Goal: Task Accomplishment & Management: Complete application form

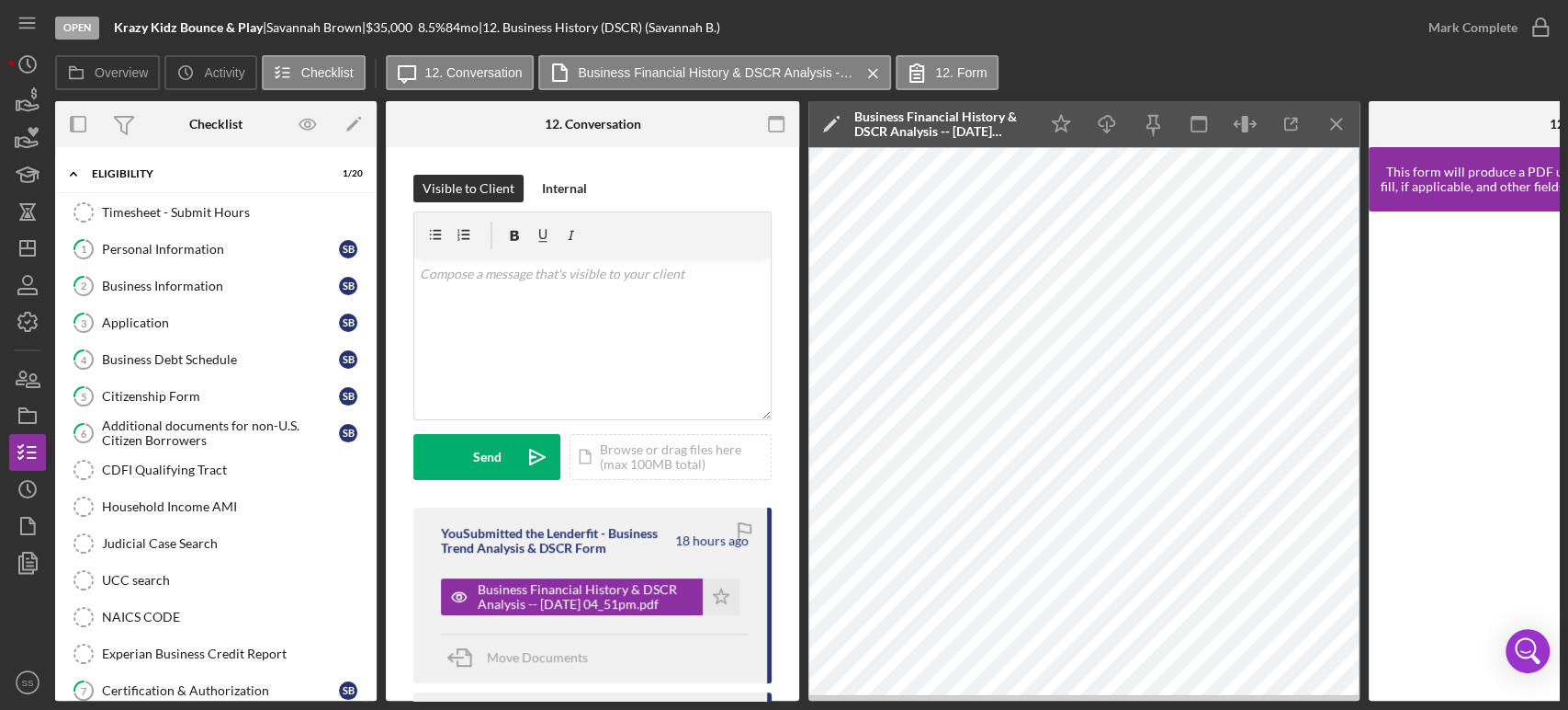
scroll to position [523, 0]
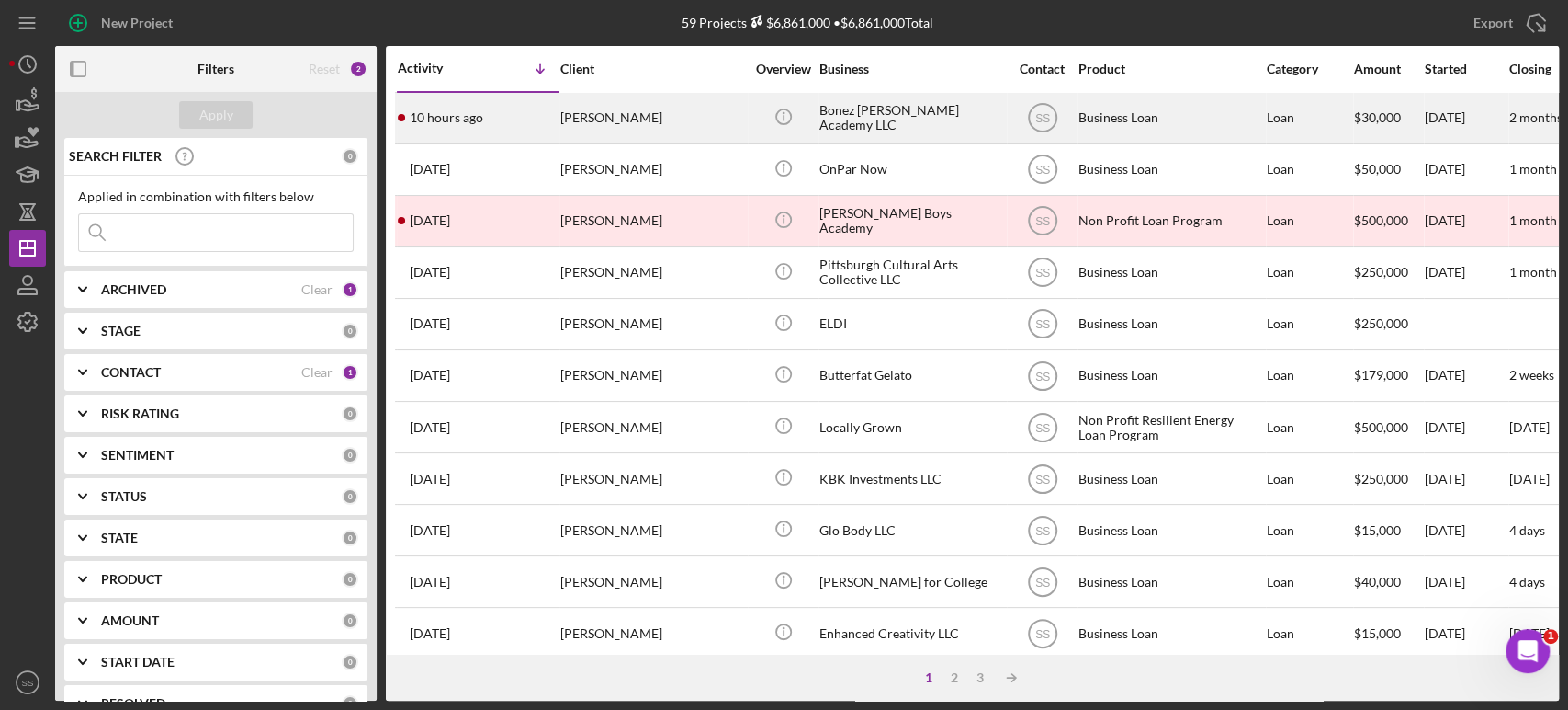
click at [600, 113] on div "[PERSON_NAME]" at bounding box center [652, 118] width 183 height 49
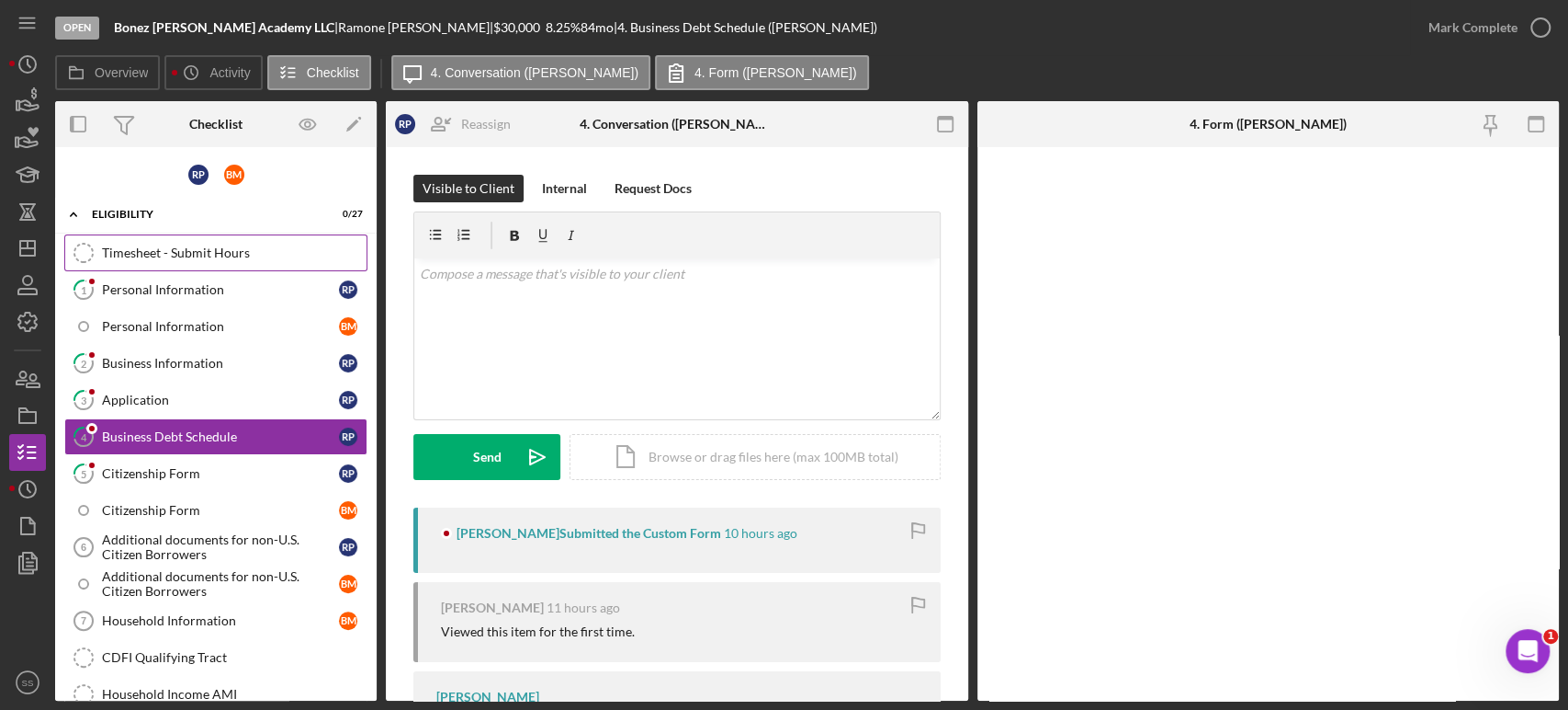
scroll to position [10, 0]
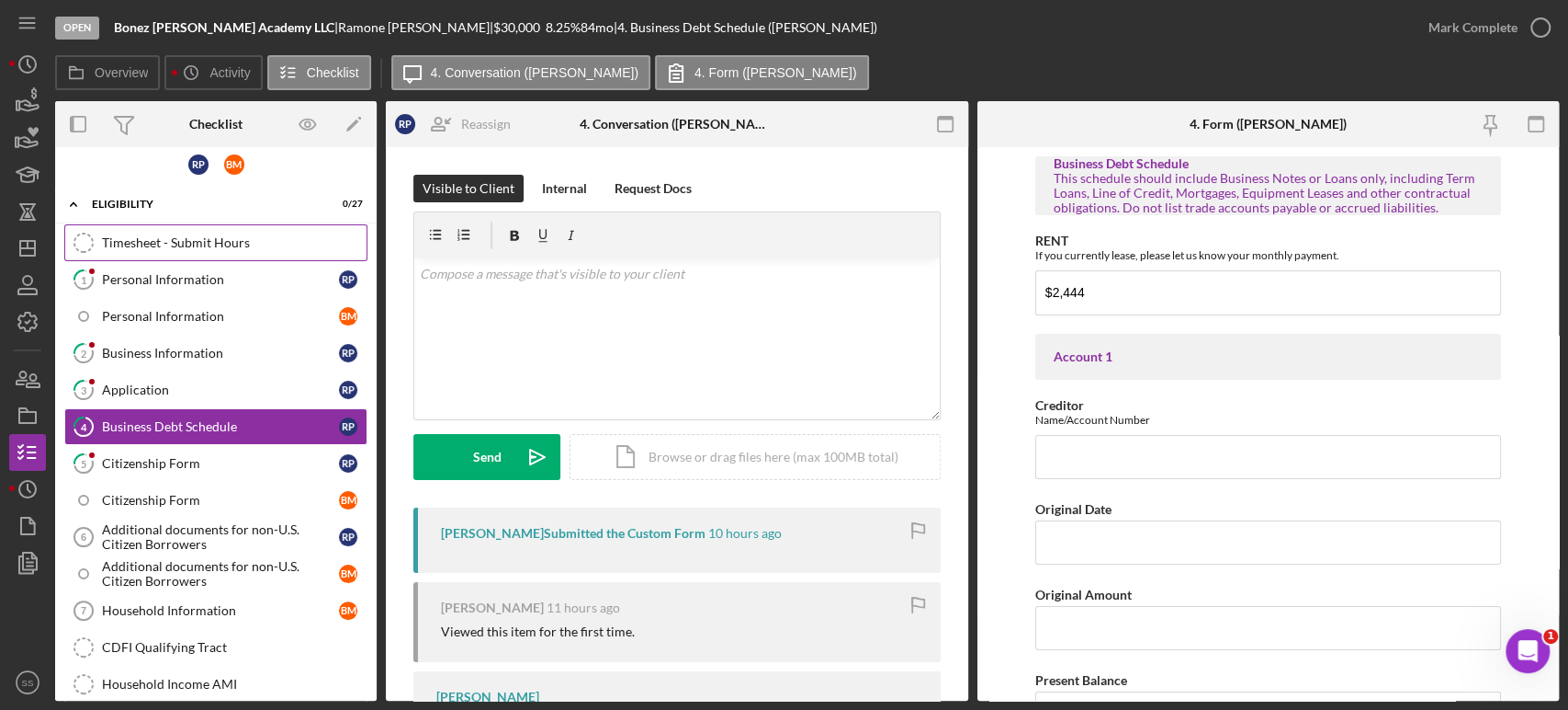
click at [174, 240] on div "Timesheet - Submit Hours" at bounding box center [234, 243] width 265 height 15
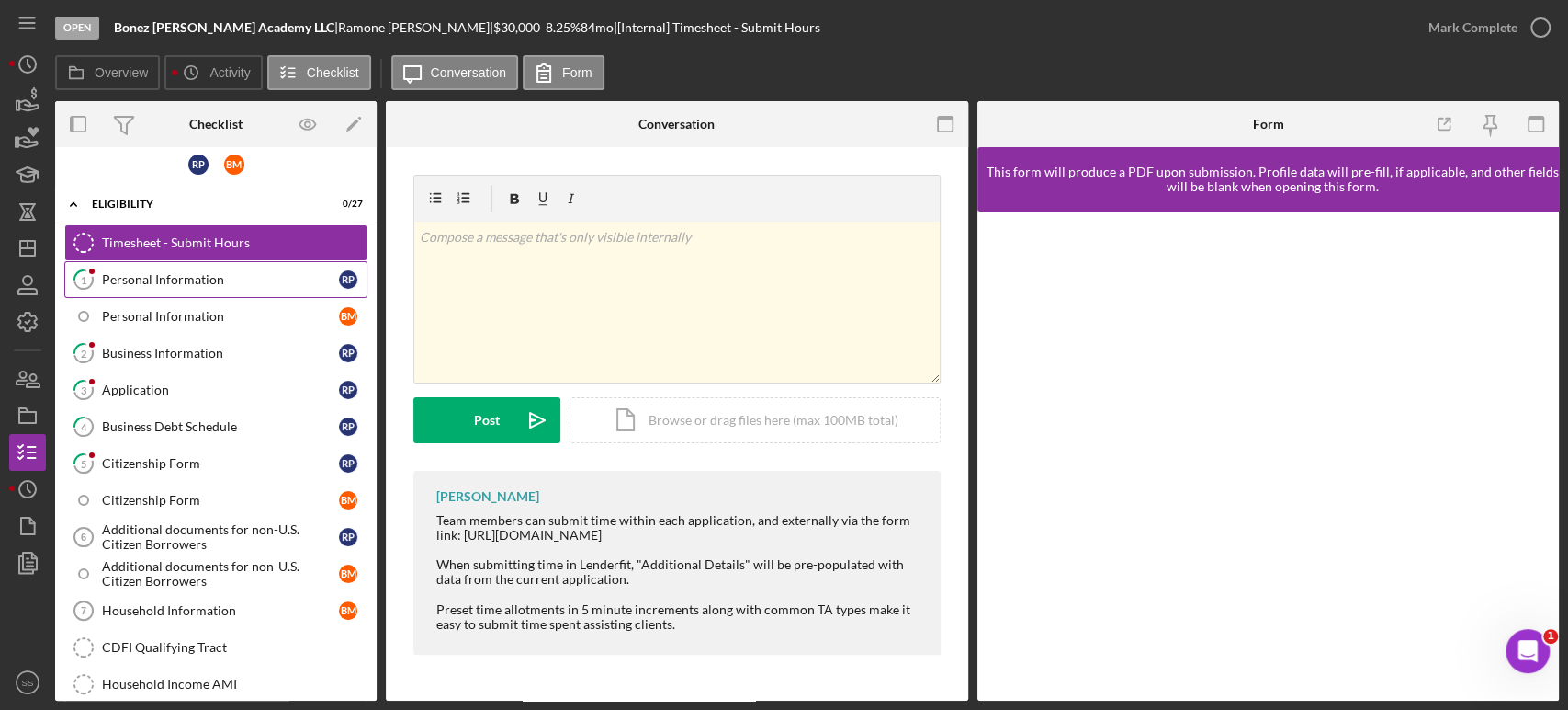
click at [206, 283] on div "Personal Information" at bounding box center [220, 280] width 237 height 15
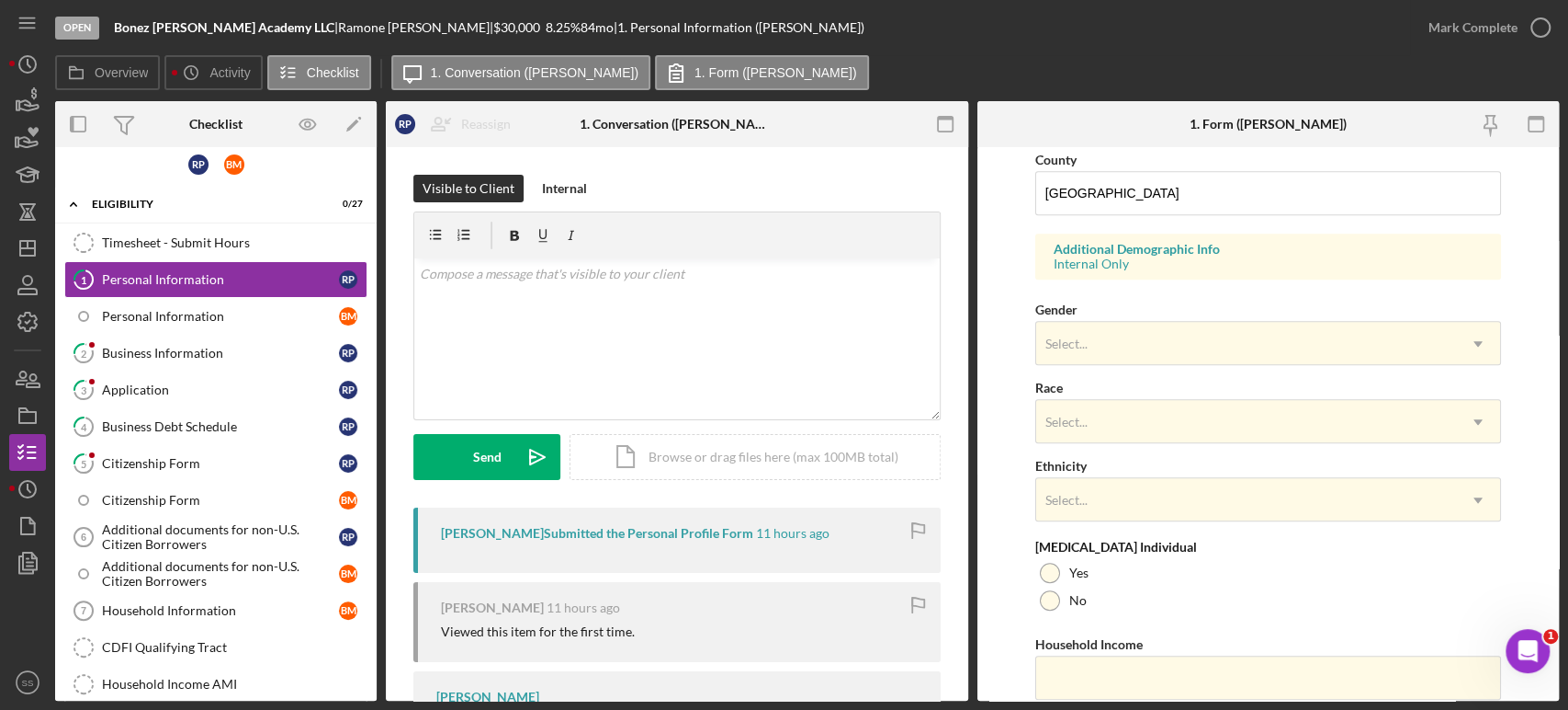
scroll to position [609, 0]
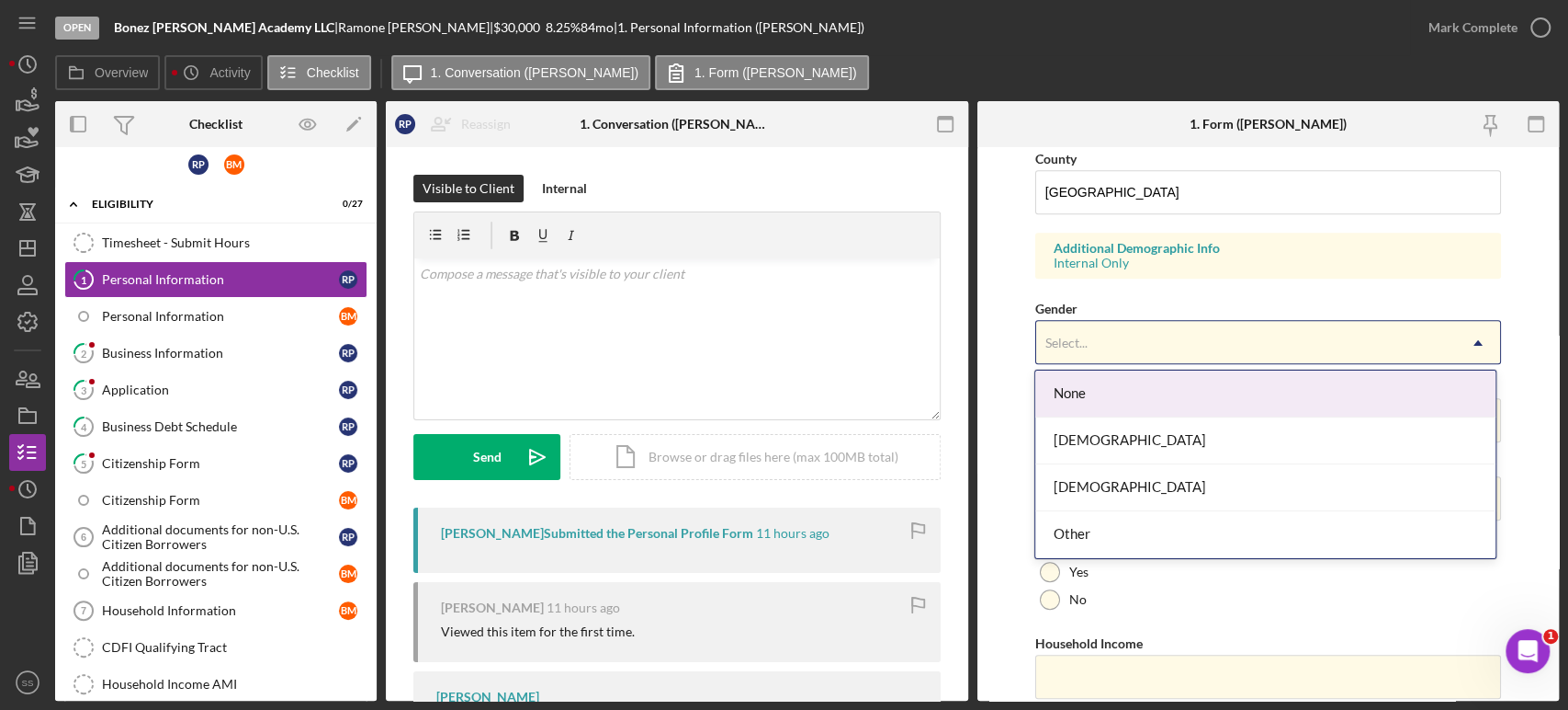
click at [1164, 334] on div "Select..." at bounding box center [1246, 343] width 420 height 42
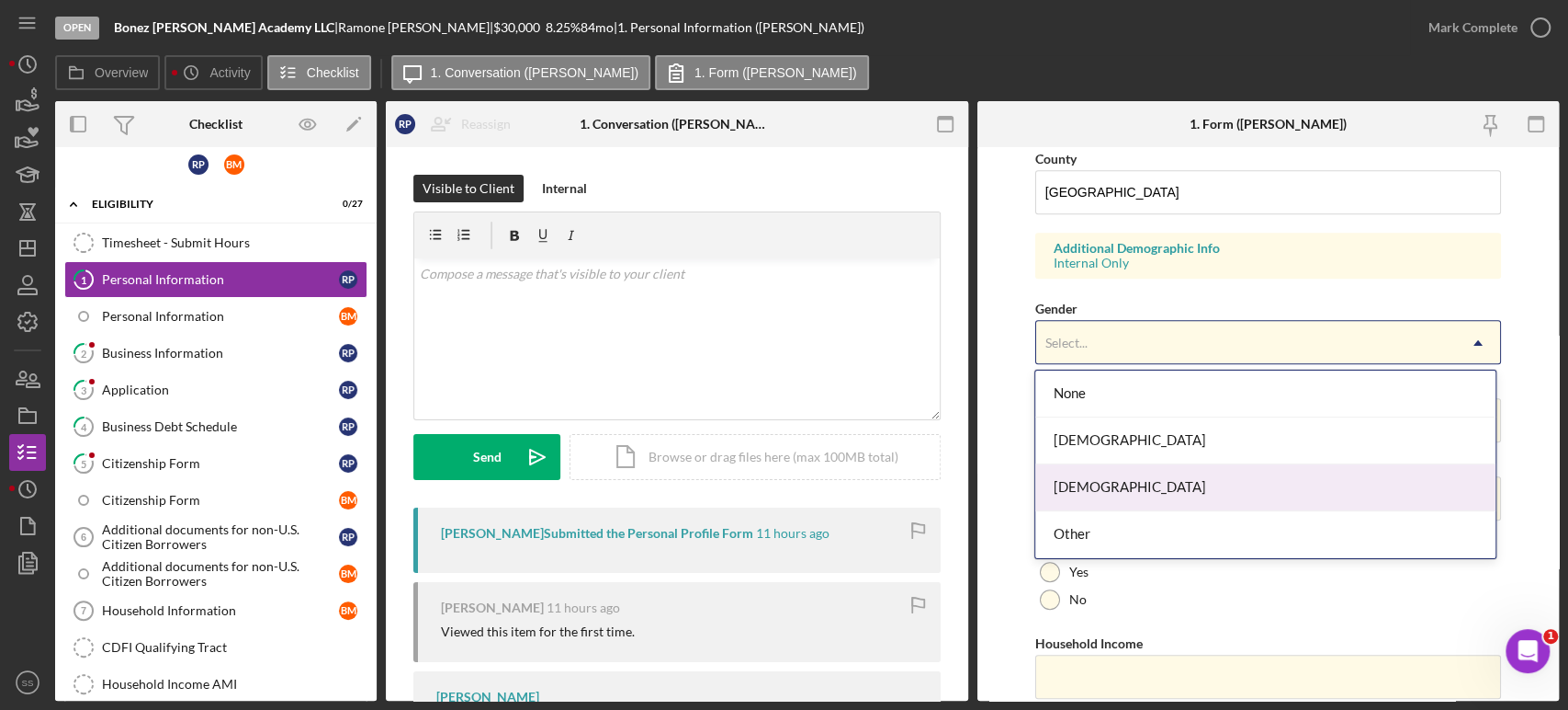
click at [1080, 483] on div "[DEMOGRAPHIC_DATA]" at bounding box center [1265, 488] width 460 height 47
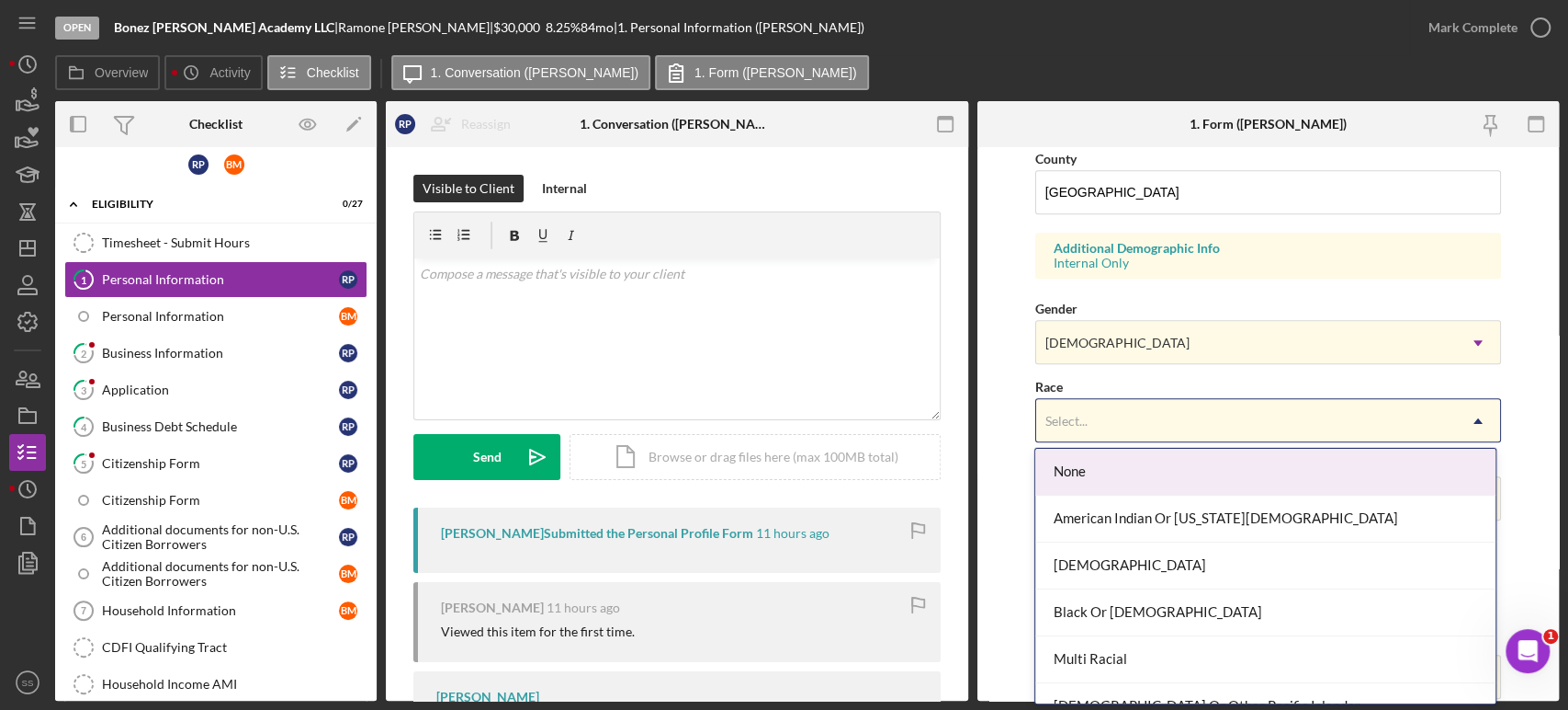
click at [1088, 426] on div "Select..." at bounding box center [1246, 421] width 420 height 42
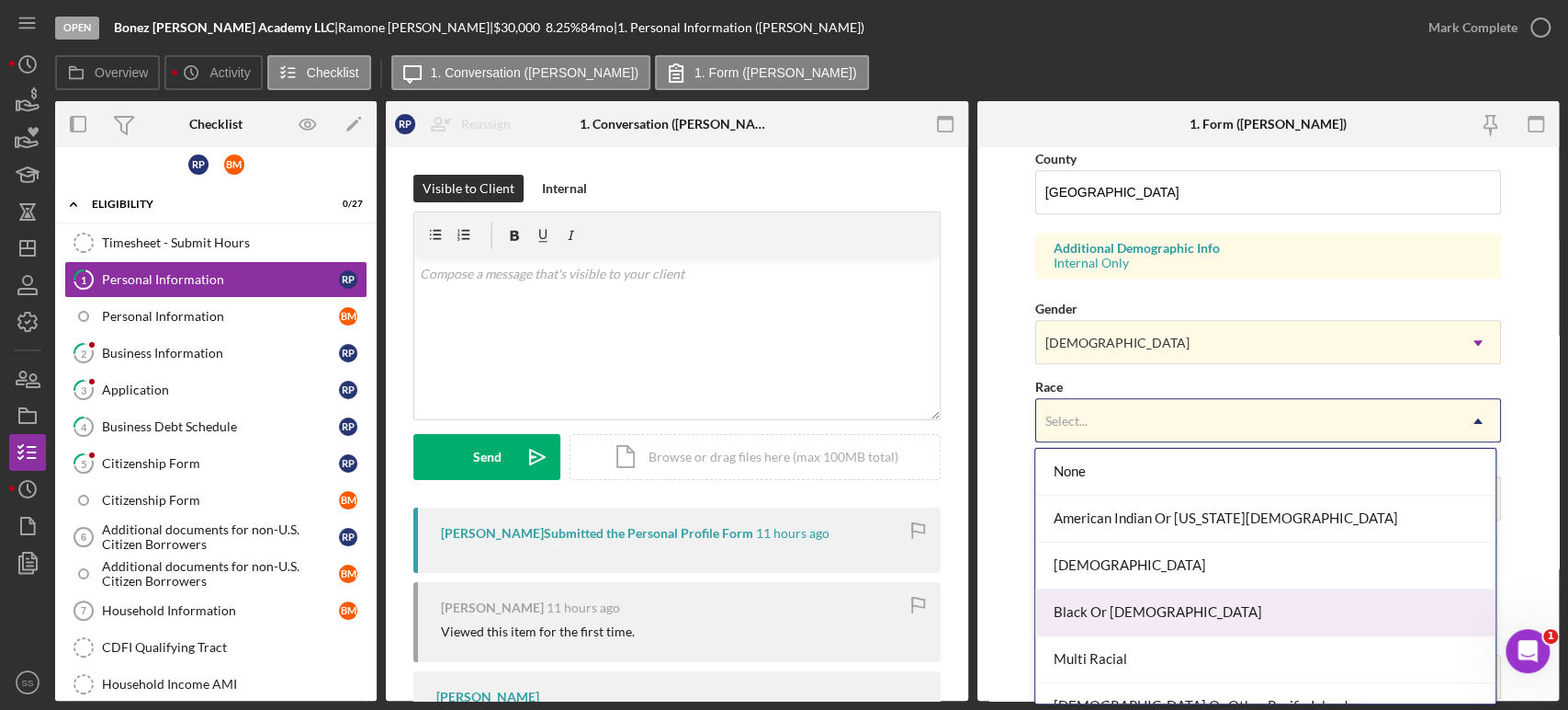
click at [1091, 629] on div "Black Or [DEMOGRAPHIC_DATA]" at bounding box center [1265, 613] width 460 height 47
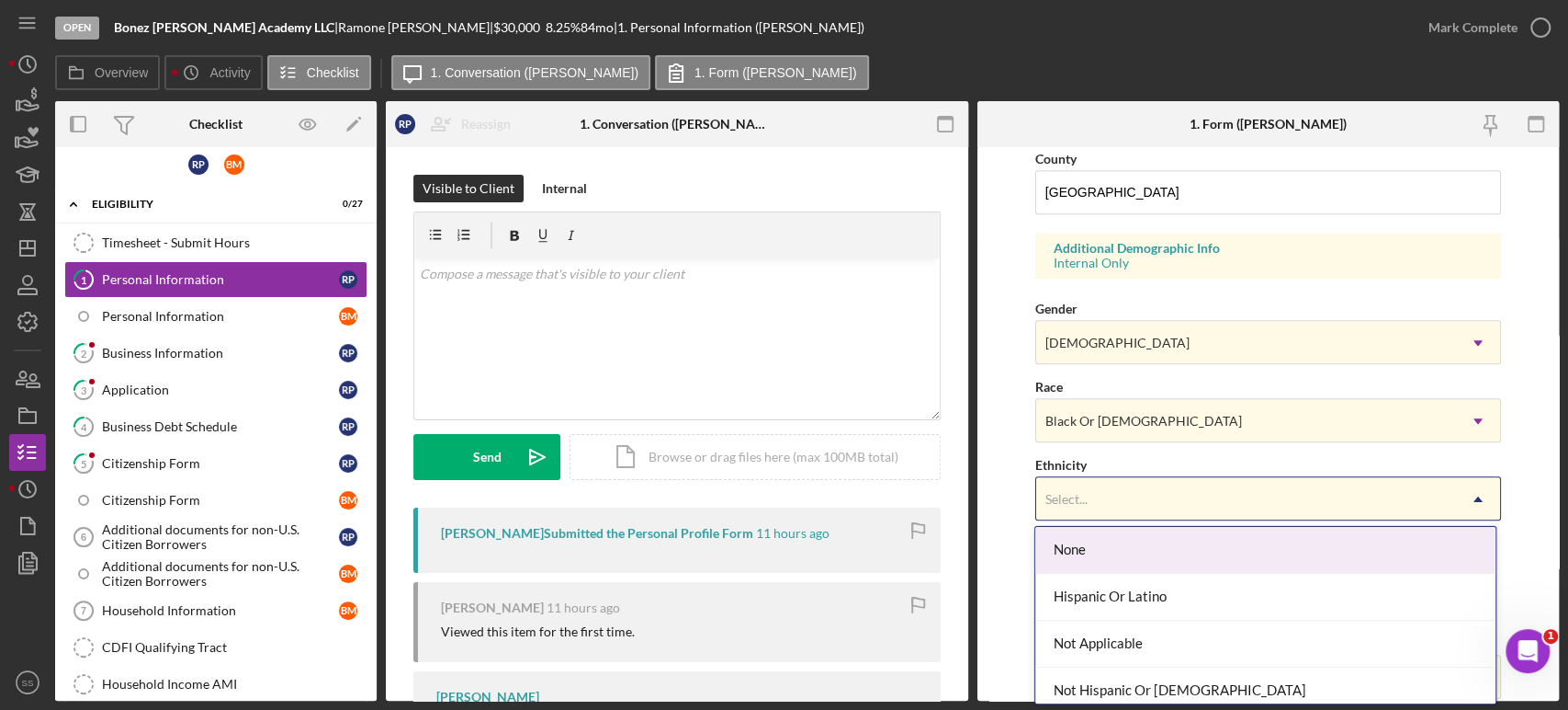
click at [1095, 508] on div "Select..." at bounding box center [1246, 498] width 420 height 42
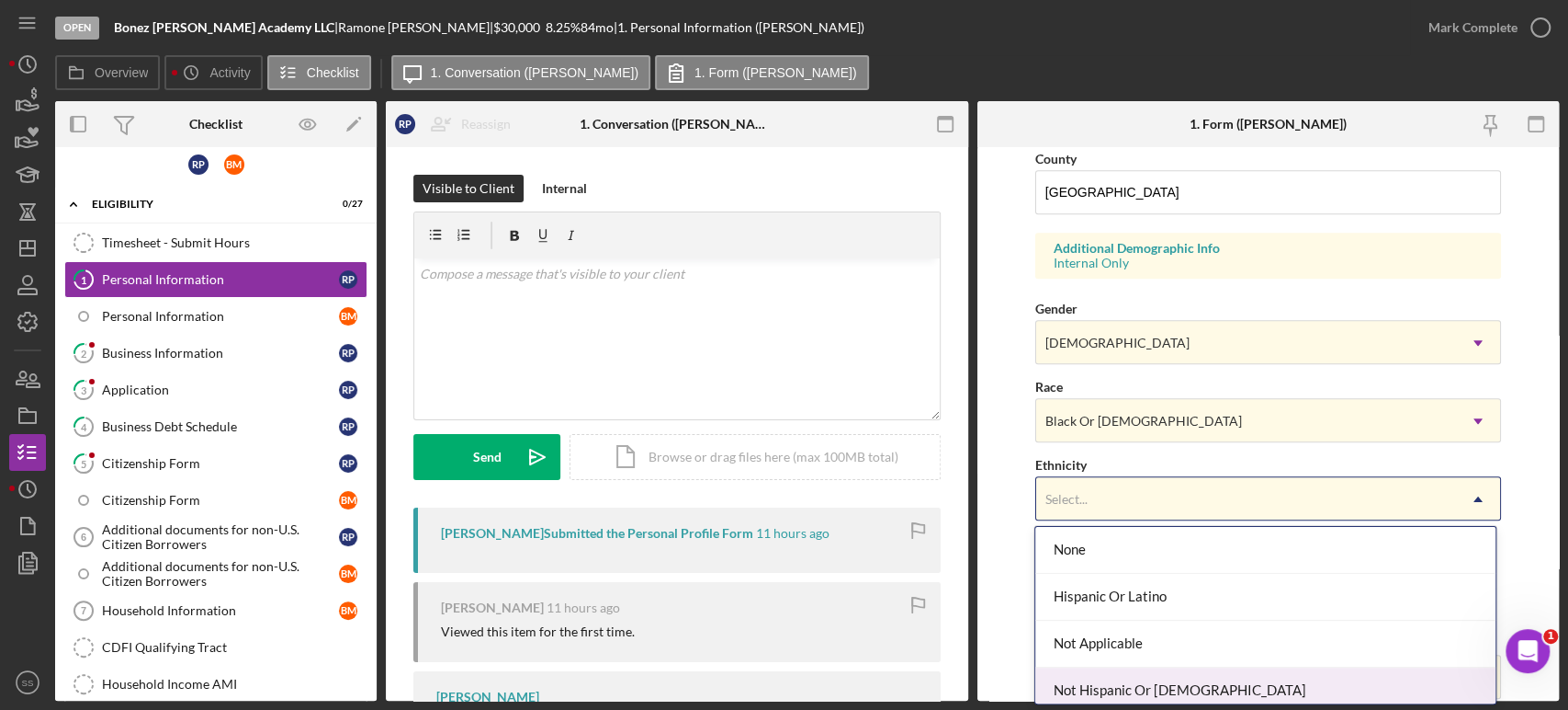
click at [1087, 699] on div "Not Hispanic Or [DEMOGRAPHIC_DATA]" at bounding box center [1265, 691] width 460 height 47
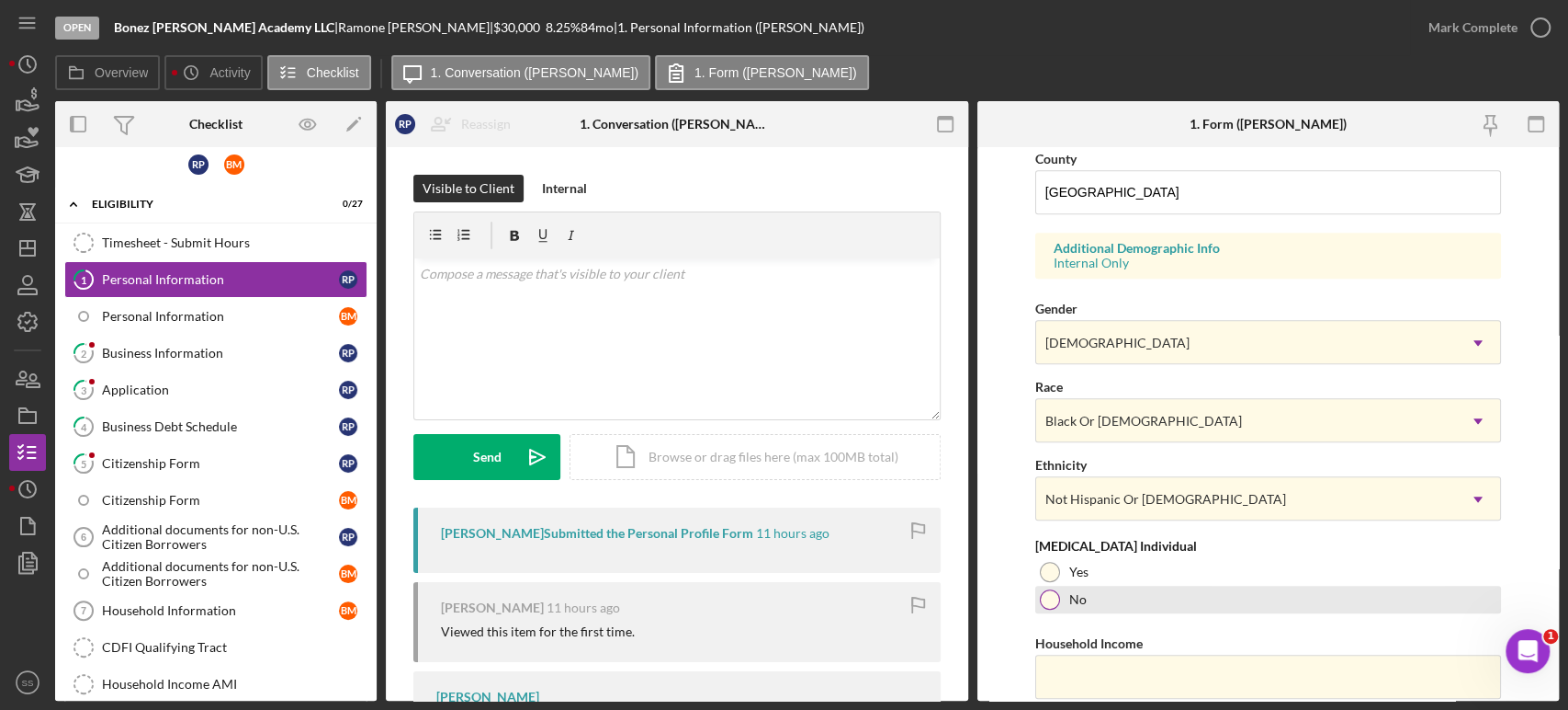
click at [1051, 602] on div at bounding box center [1050, 599] width 21 height 21
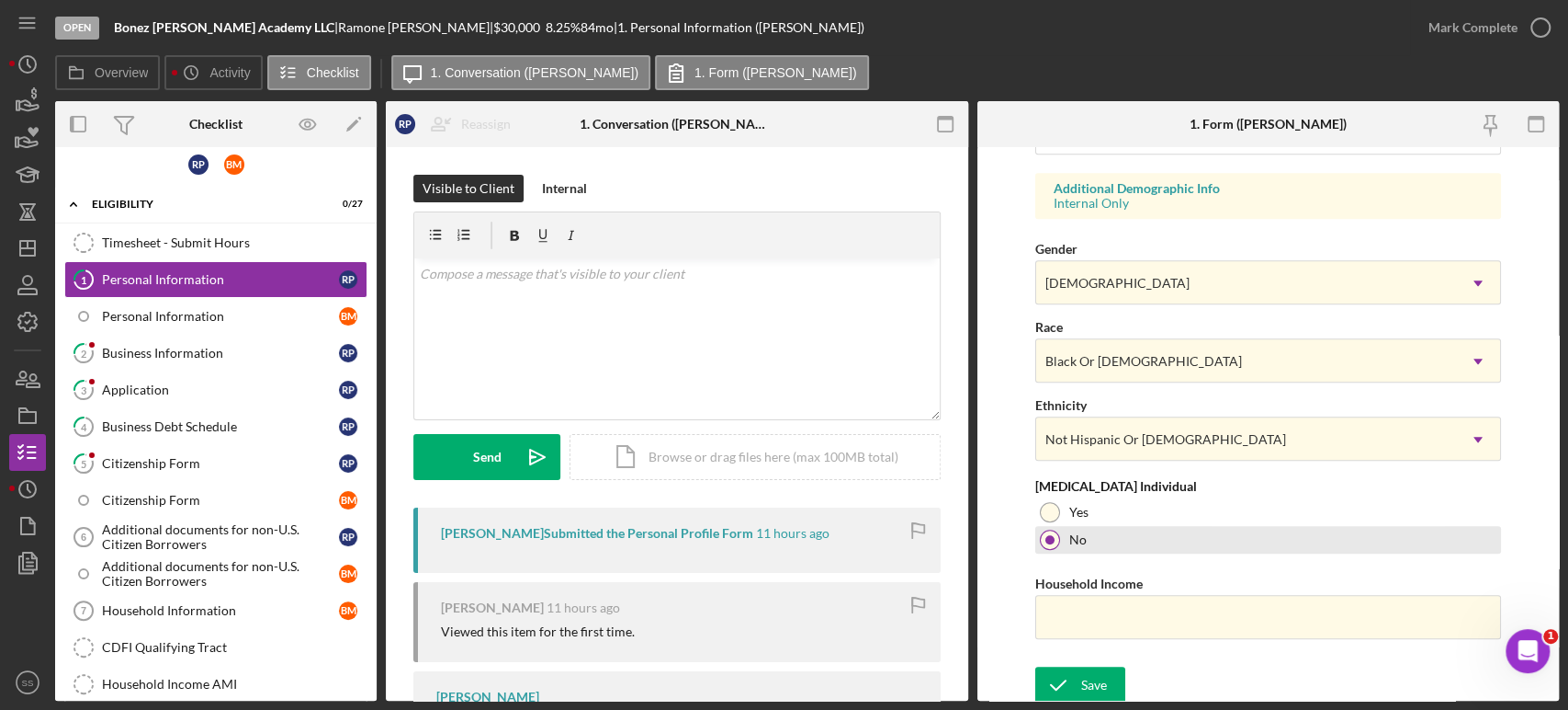
scroll to position [671, 0]
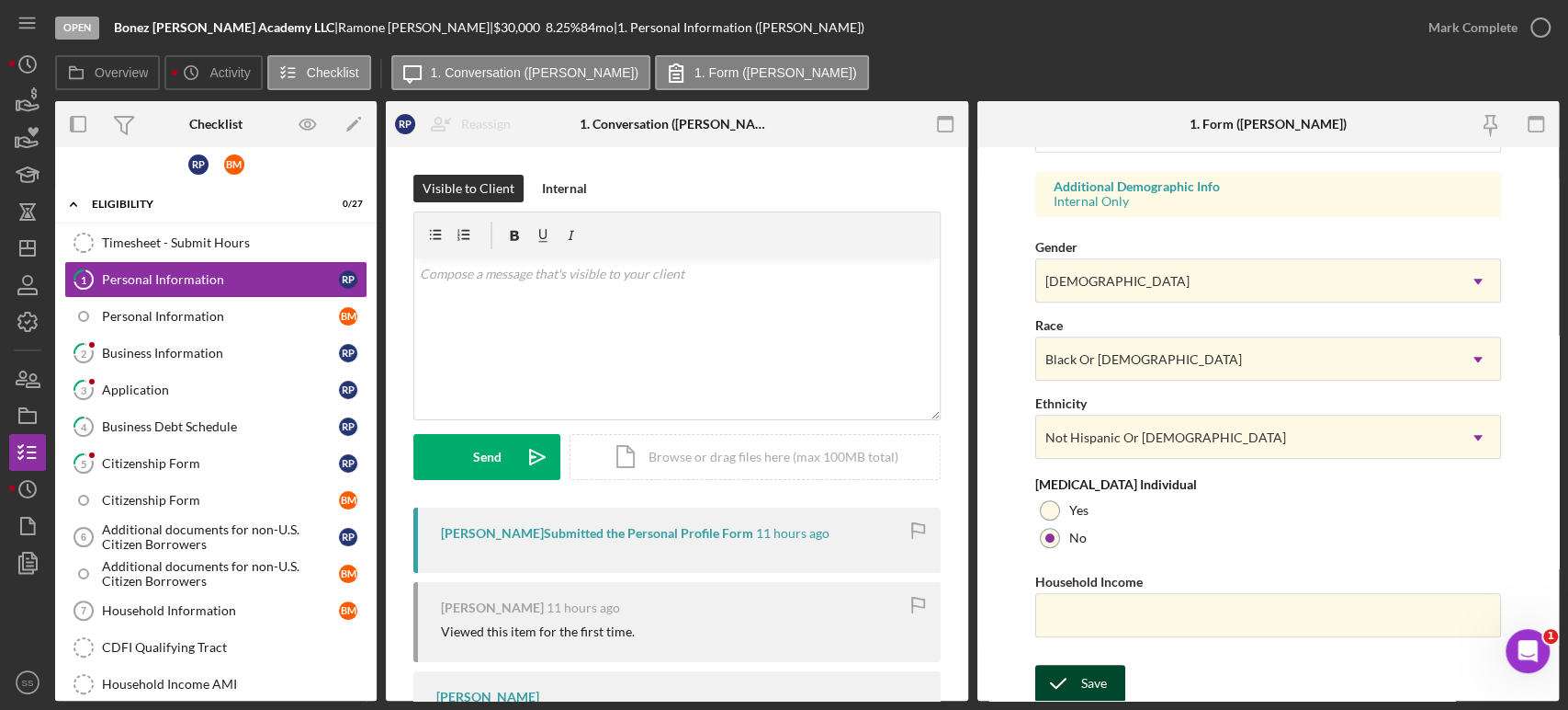
click at [1075, 686] on icon "submit" at bounding box center [1058, 683] width 46 height 46
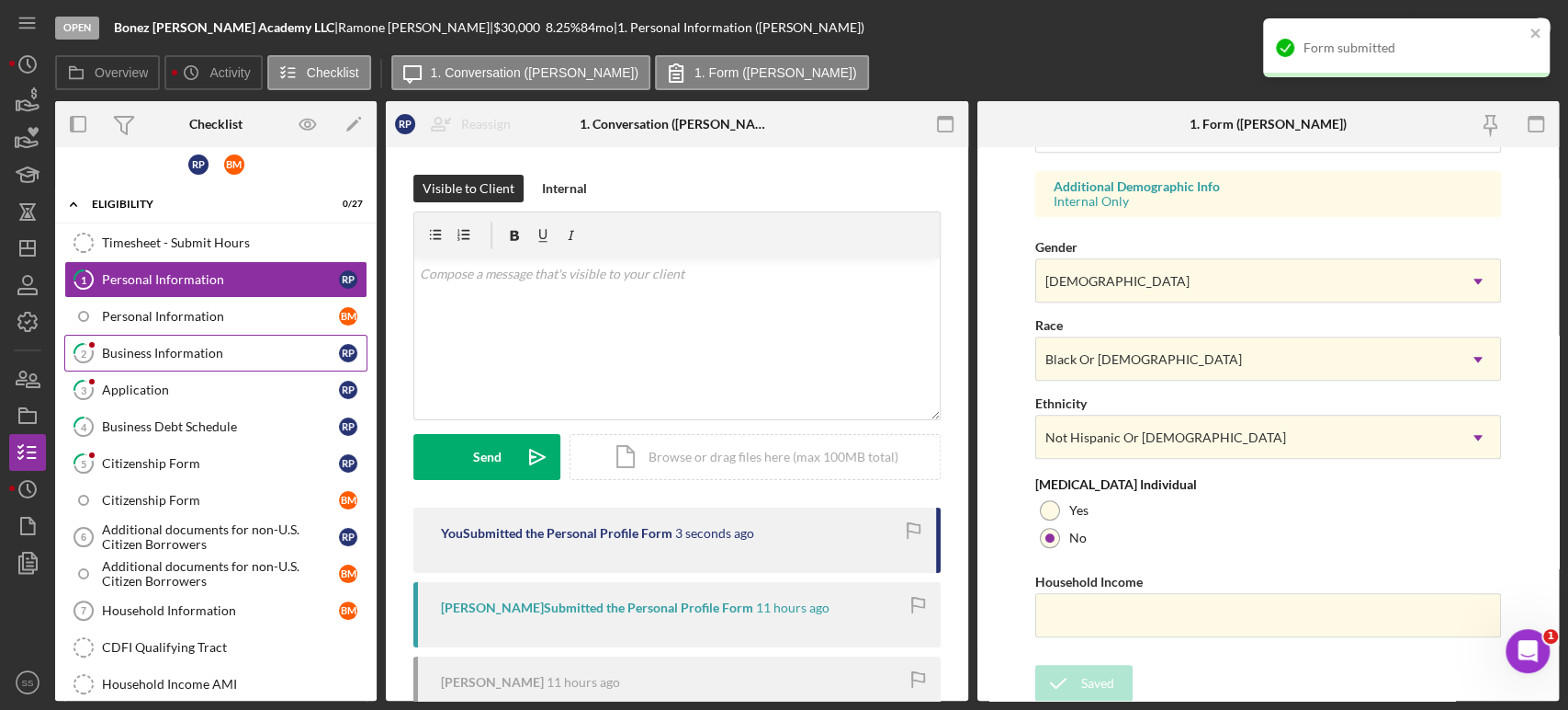
click at [115, 356] on div "Business Information" at bounding box center [220, 353] width 237 height 15
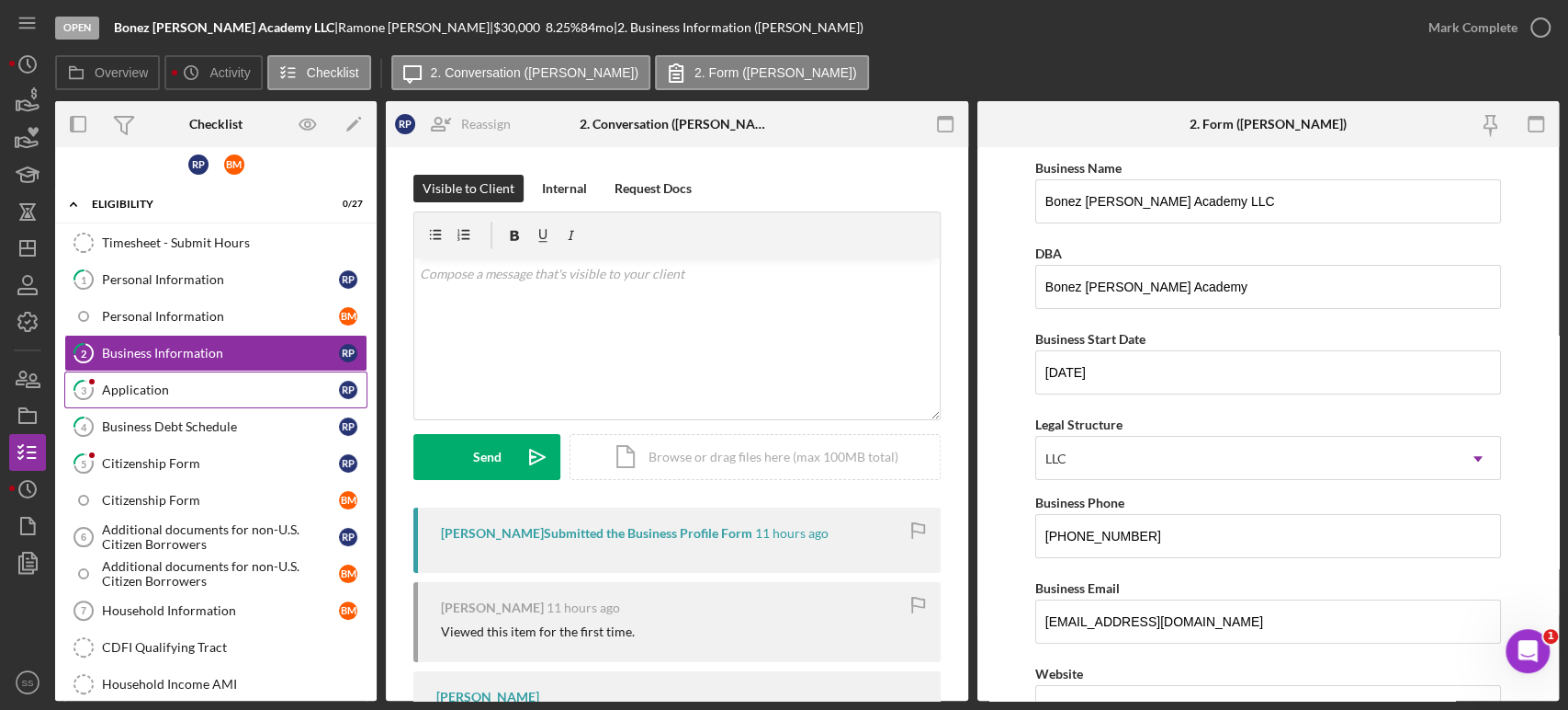
click at [118, 388] on div "Application" at bounding box center [220, 390] width 237 height 15
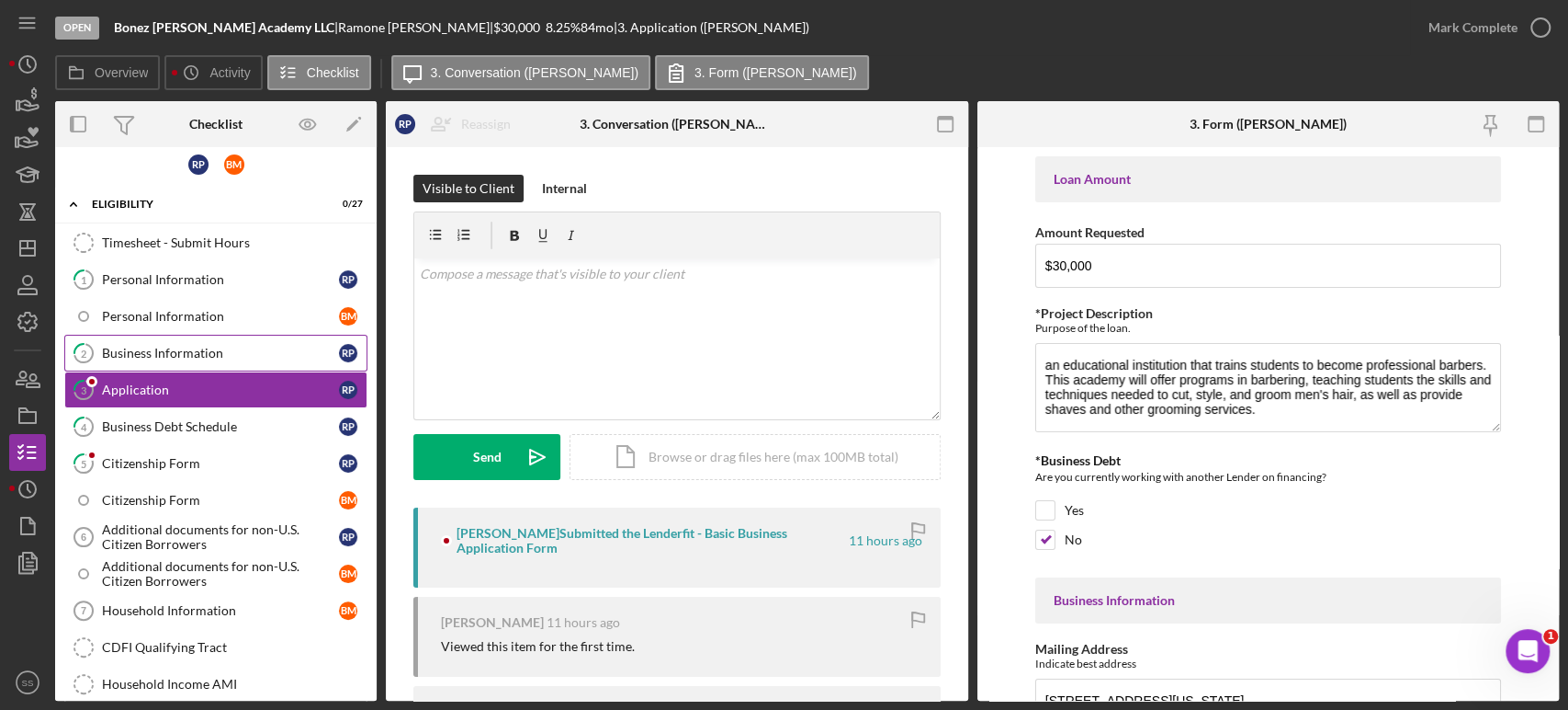
click at [179, 361] on link "2 Business Information R P" at bounding box center [216, 352] width 303 height 37
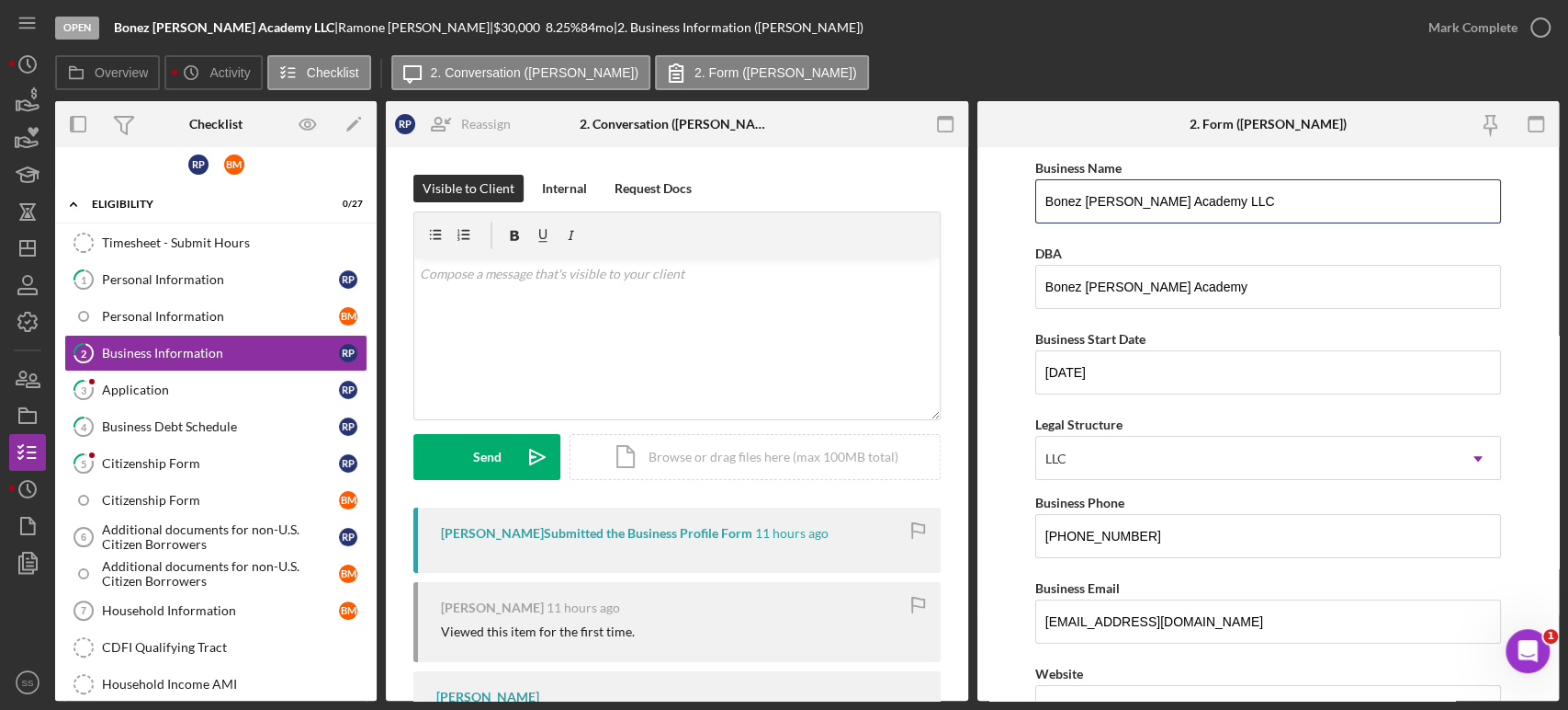
drag, startPoint x: 1214, startPoint y: 207, endPoint x: 1005, endPoint y: 209, distance: 209.0
click at [1005, 209] on form "Business Name Bonez [PERSON_NAME] Academy LLC DBA Bonez [PERSON_NAME] Academy B…" at bounding box center [1268, 423] width 582 height 554
click at [1544, 22] on icon "button" at bounding box center [1540, 27] width 46 height 46
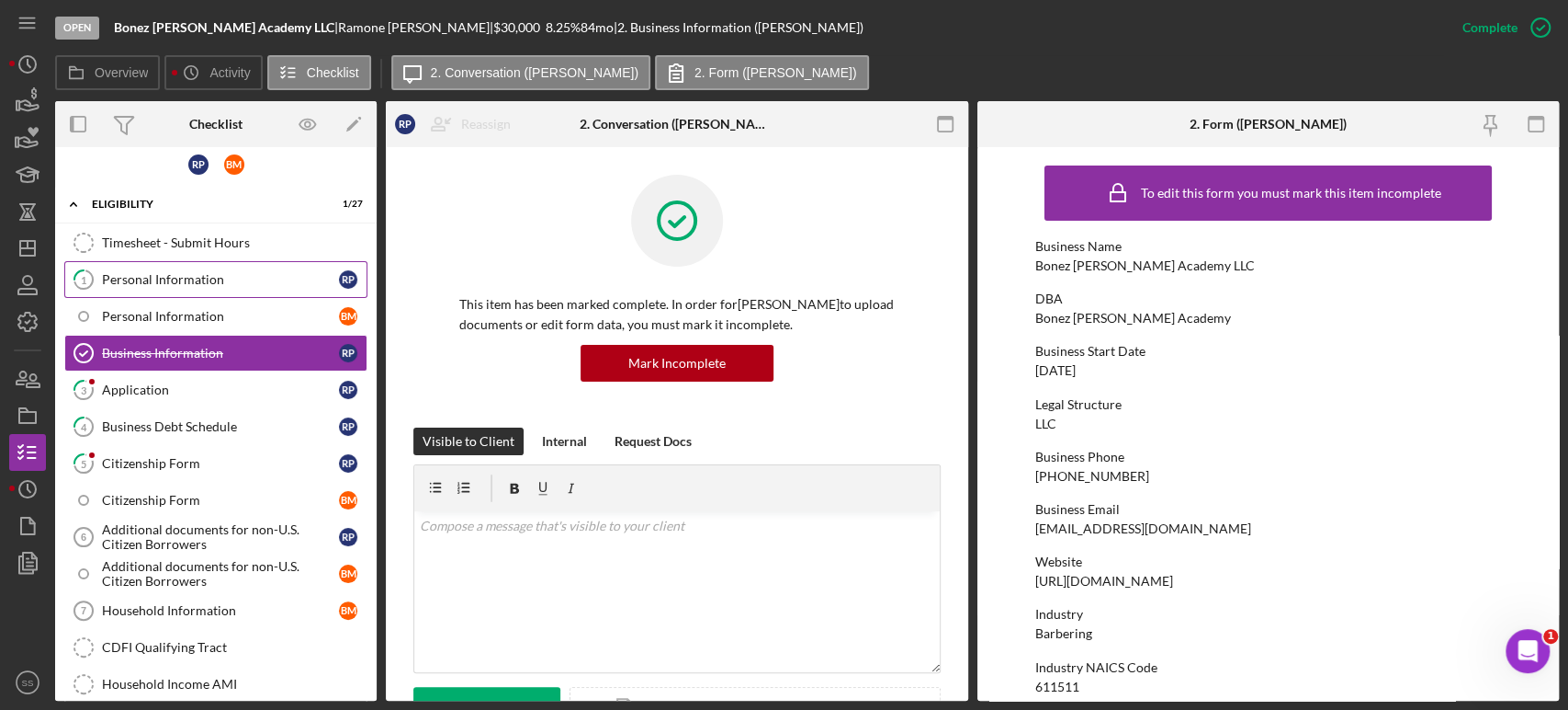
click at [207, 282] on div "Personal Information" at bounding box center [220, 280] width 237 height 15
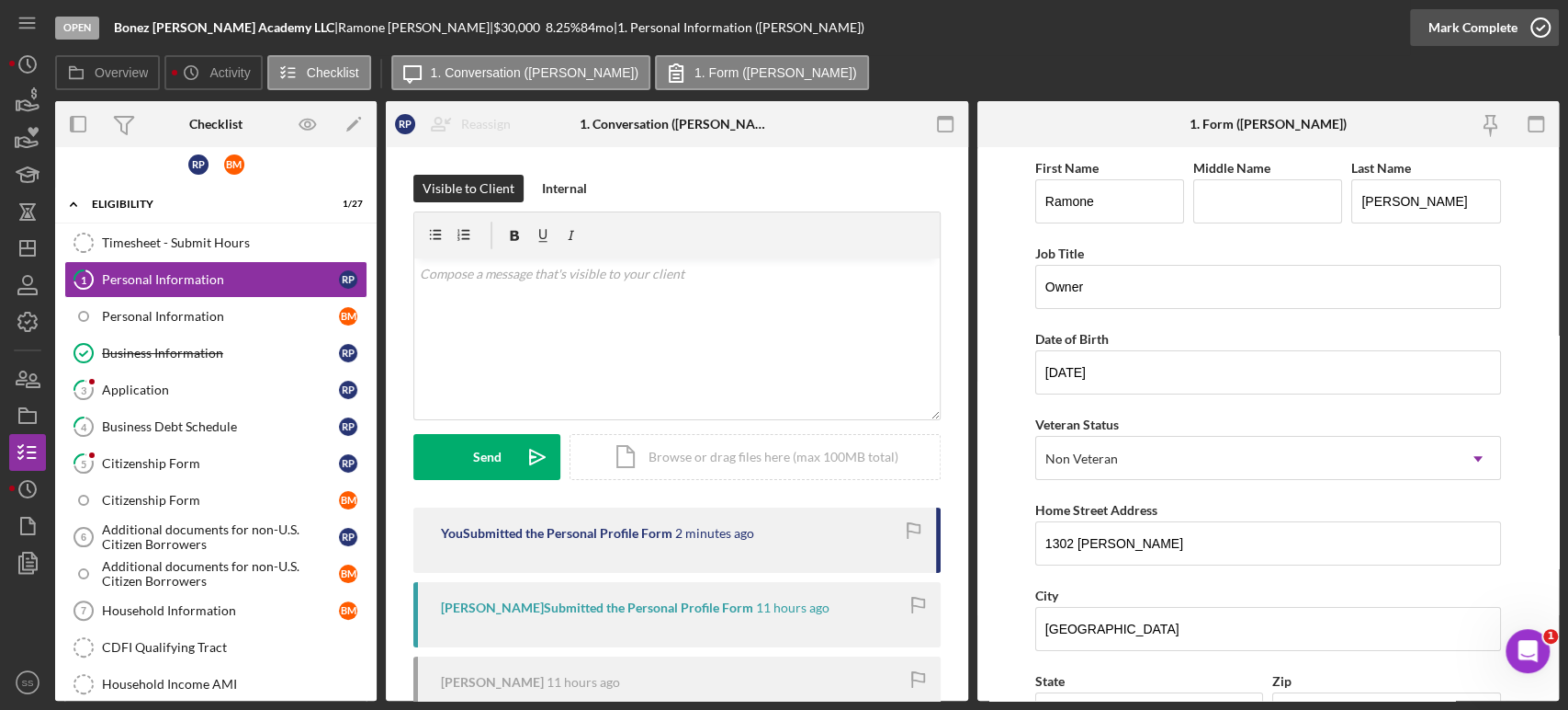
click at [1539, 24] on icon "button" at bounding box center [1540, 27] width 46 height 46
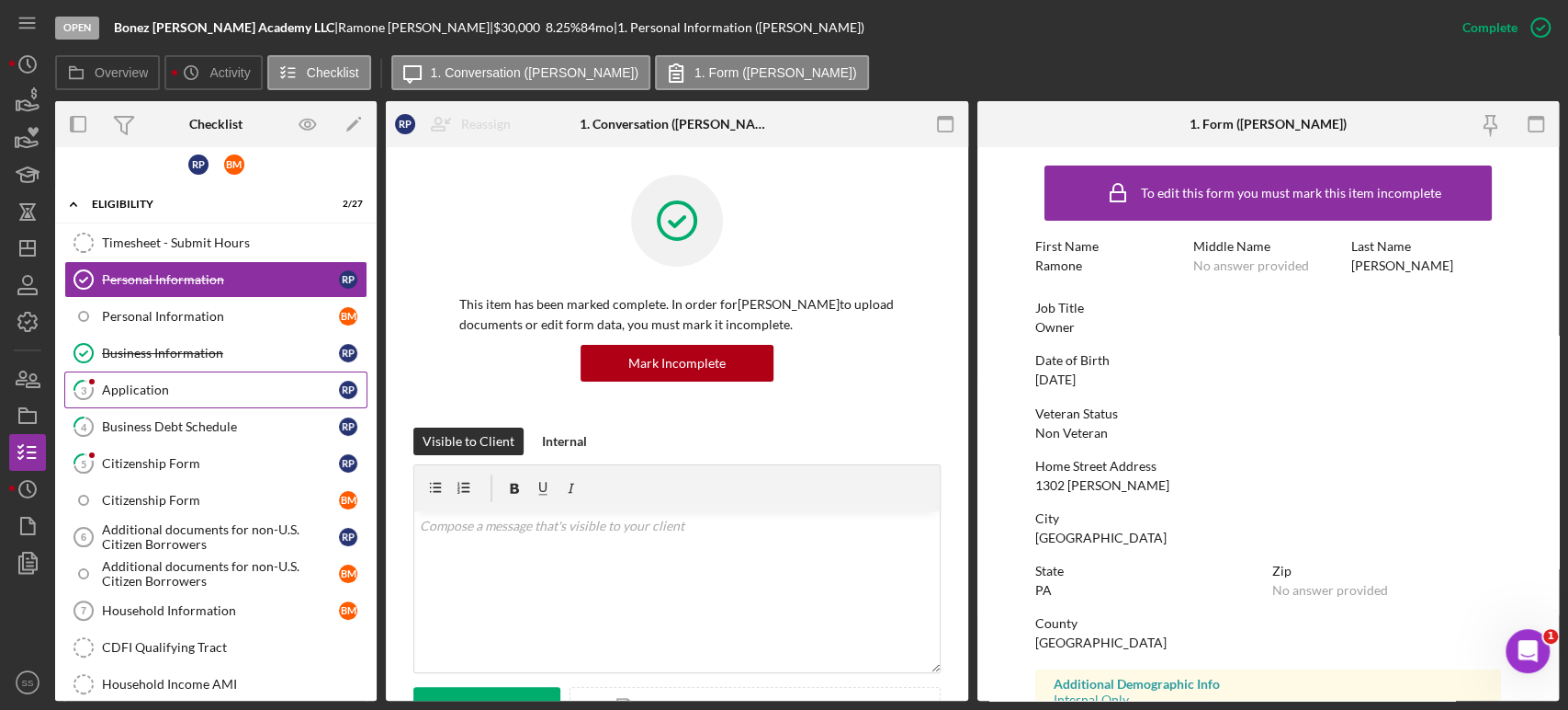
click at [132, 382] on div "Application" at bounding box center [220, 390] width 237 height 15
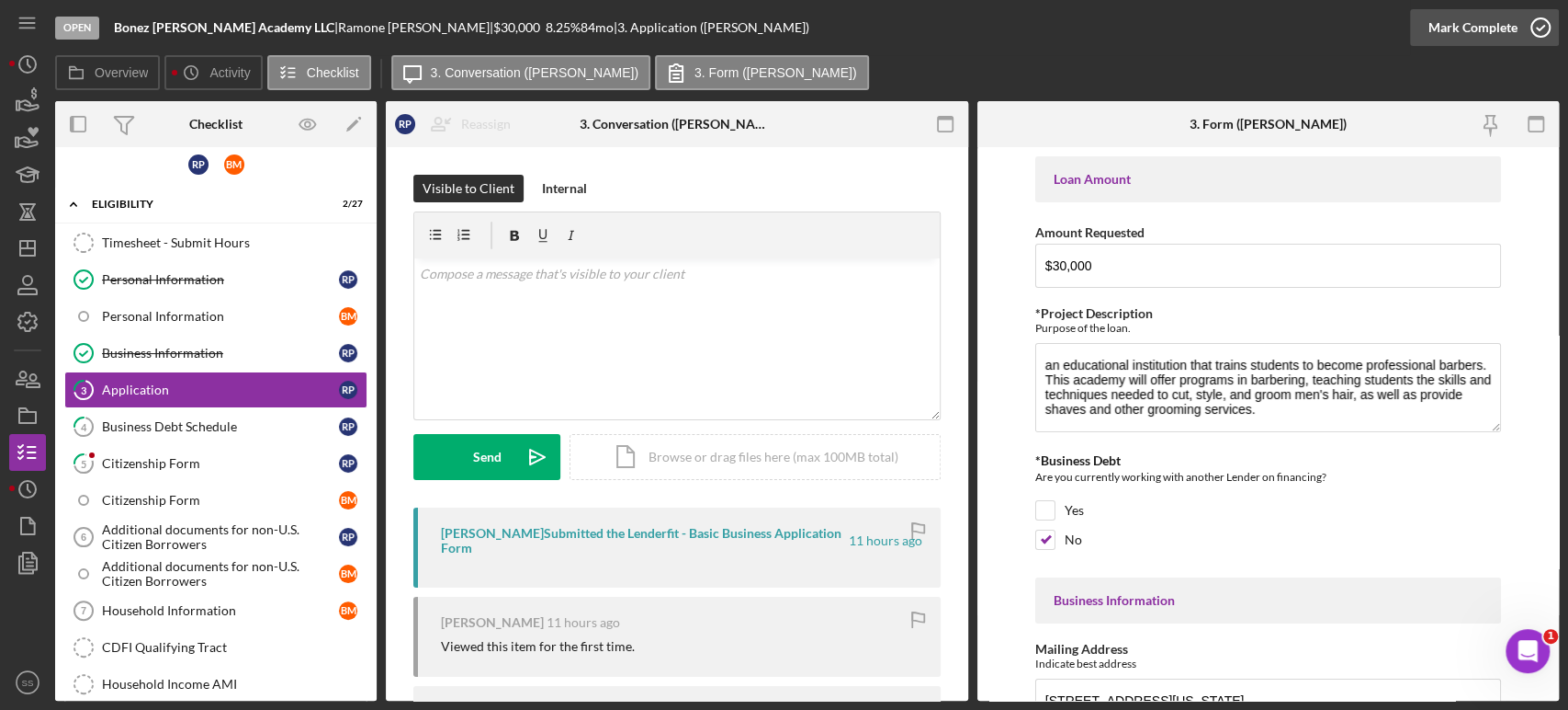
click at [1545, 22] on icon "button" at bounding box center [1540, 27] width 46 height 46
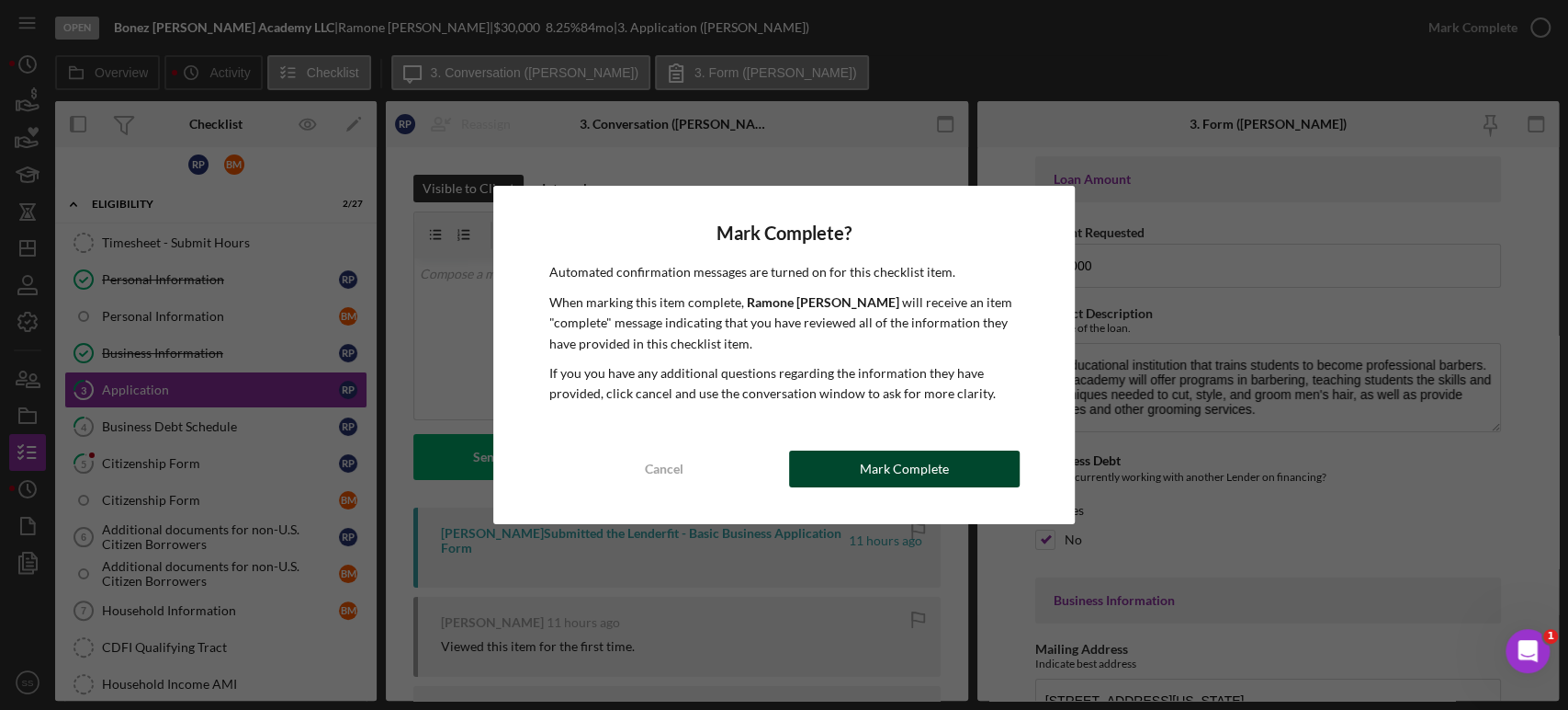
click at [897, 476] on div "Mark Complete" at bounding box center [904, 468] width 89 height 37
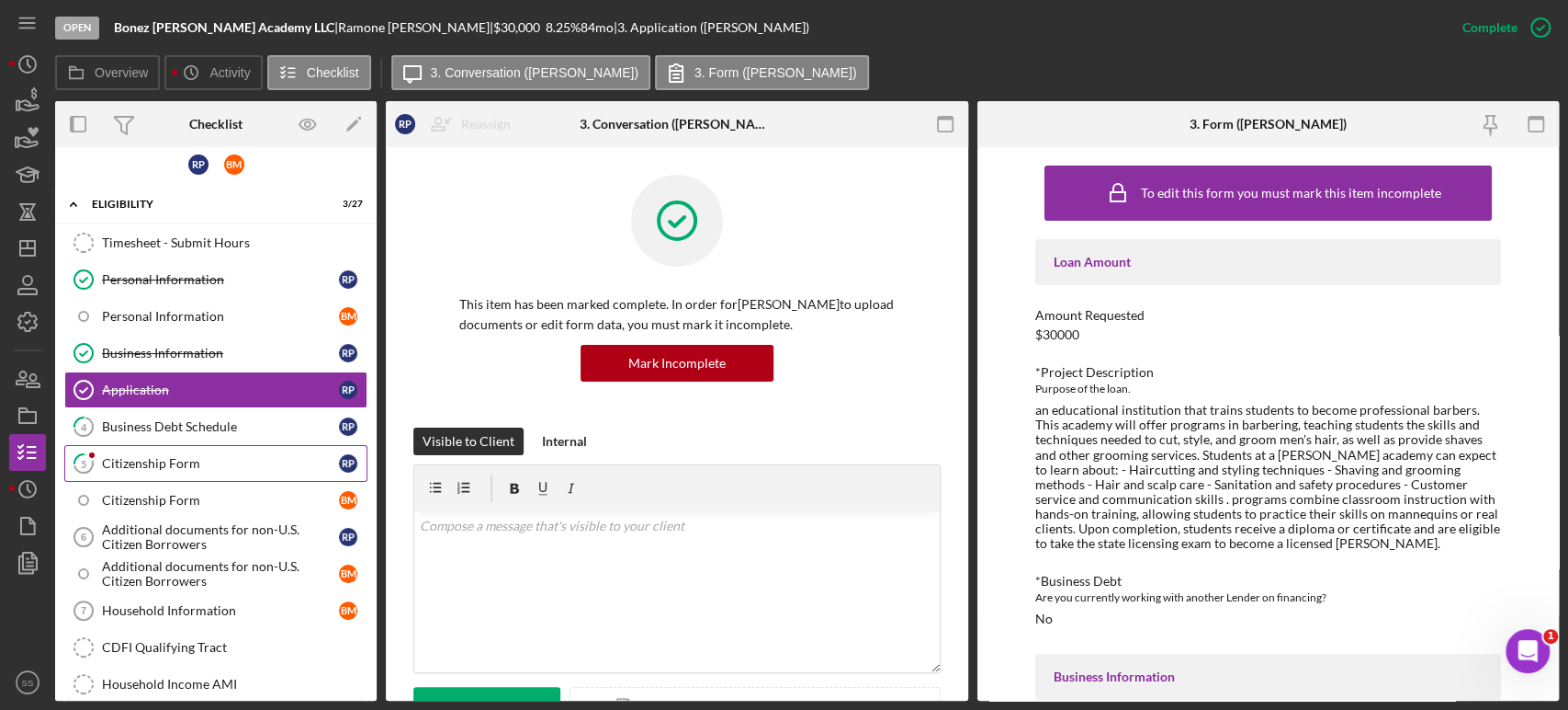
click at [201, 465] on div "Citizenship Form" at bounding box center [220, 464] width 237 height 15
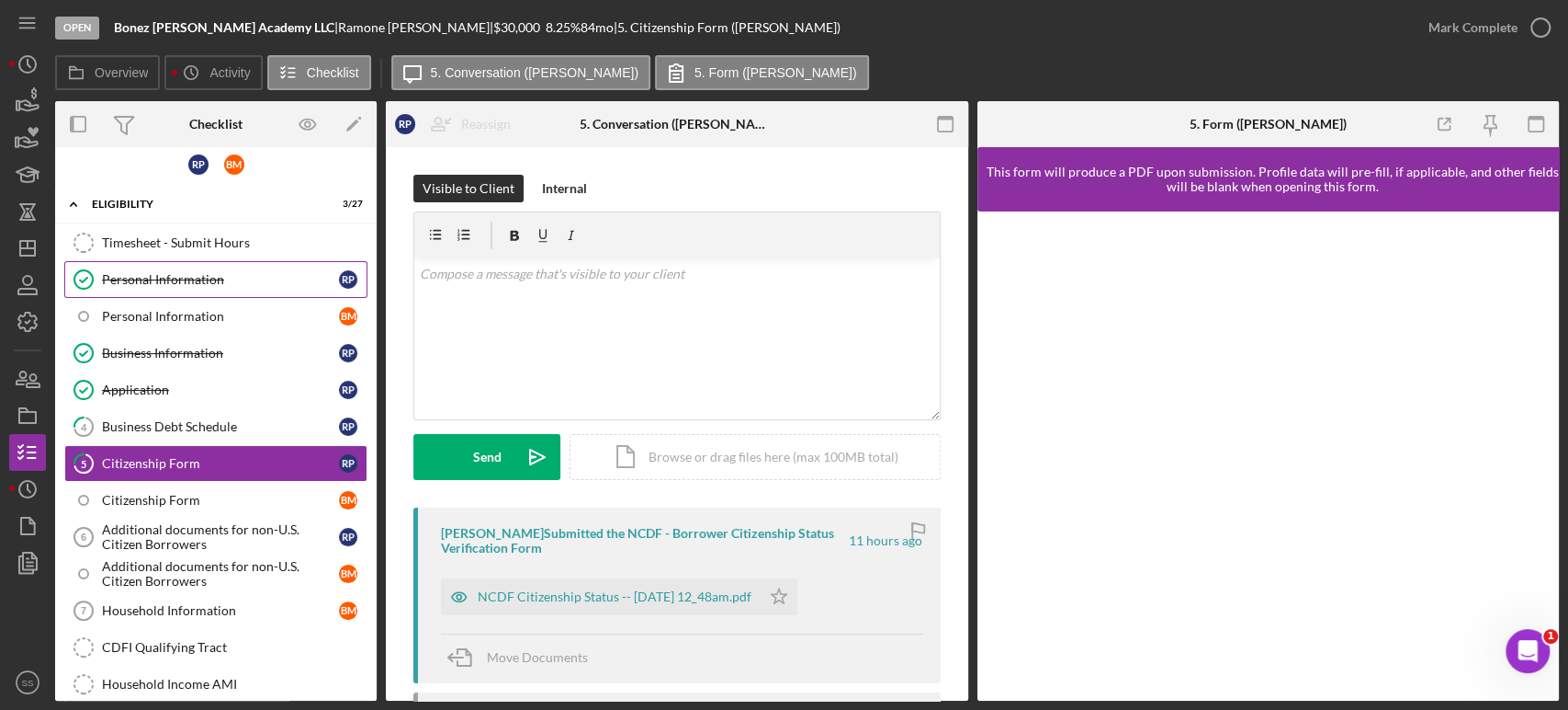
click at [132, 277] on div "Personal Information" at bounding box center [220, 280] width 237 height 15
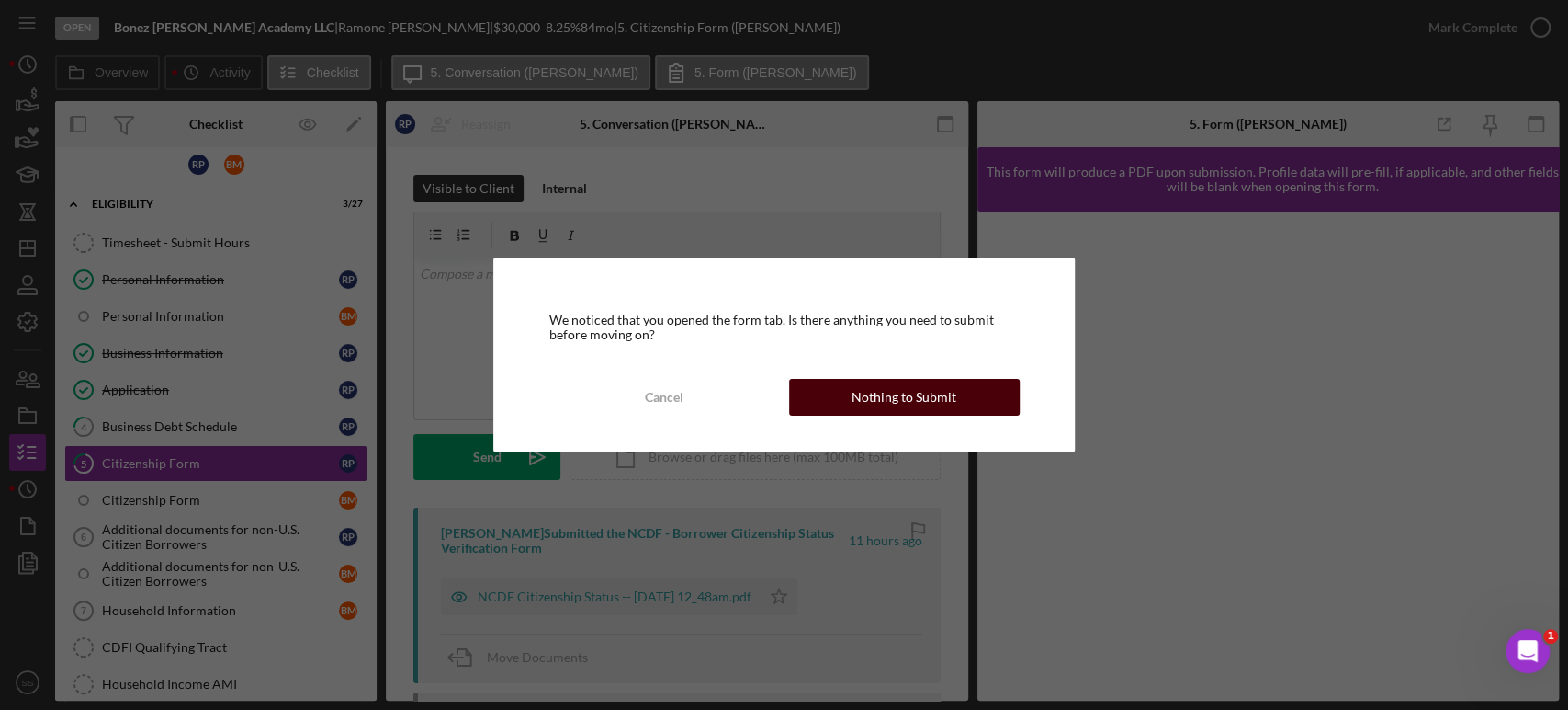
click at [948, 383] on div "Nothing to Submit" at bounding box center [904, 396] width 105 height 37
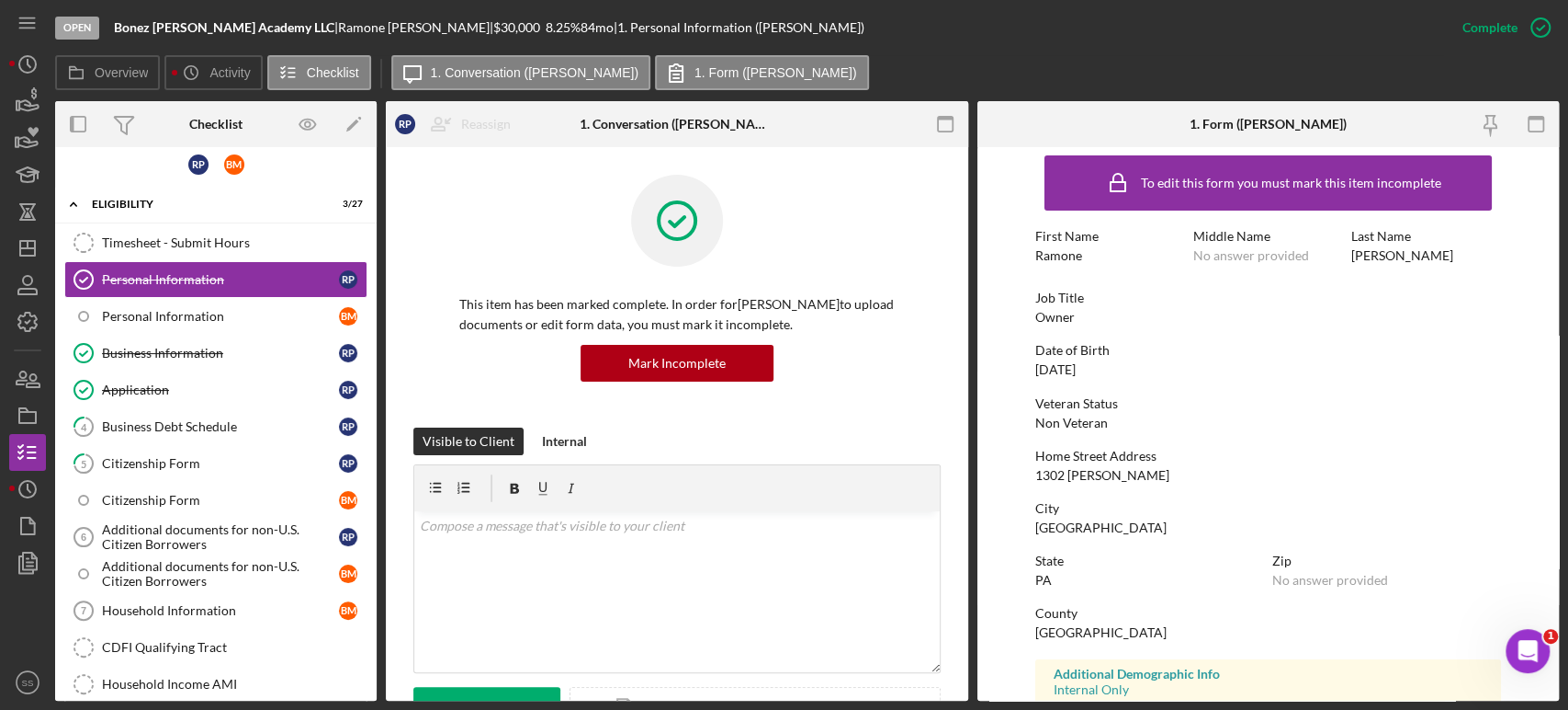
scroll to position [9, 0]
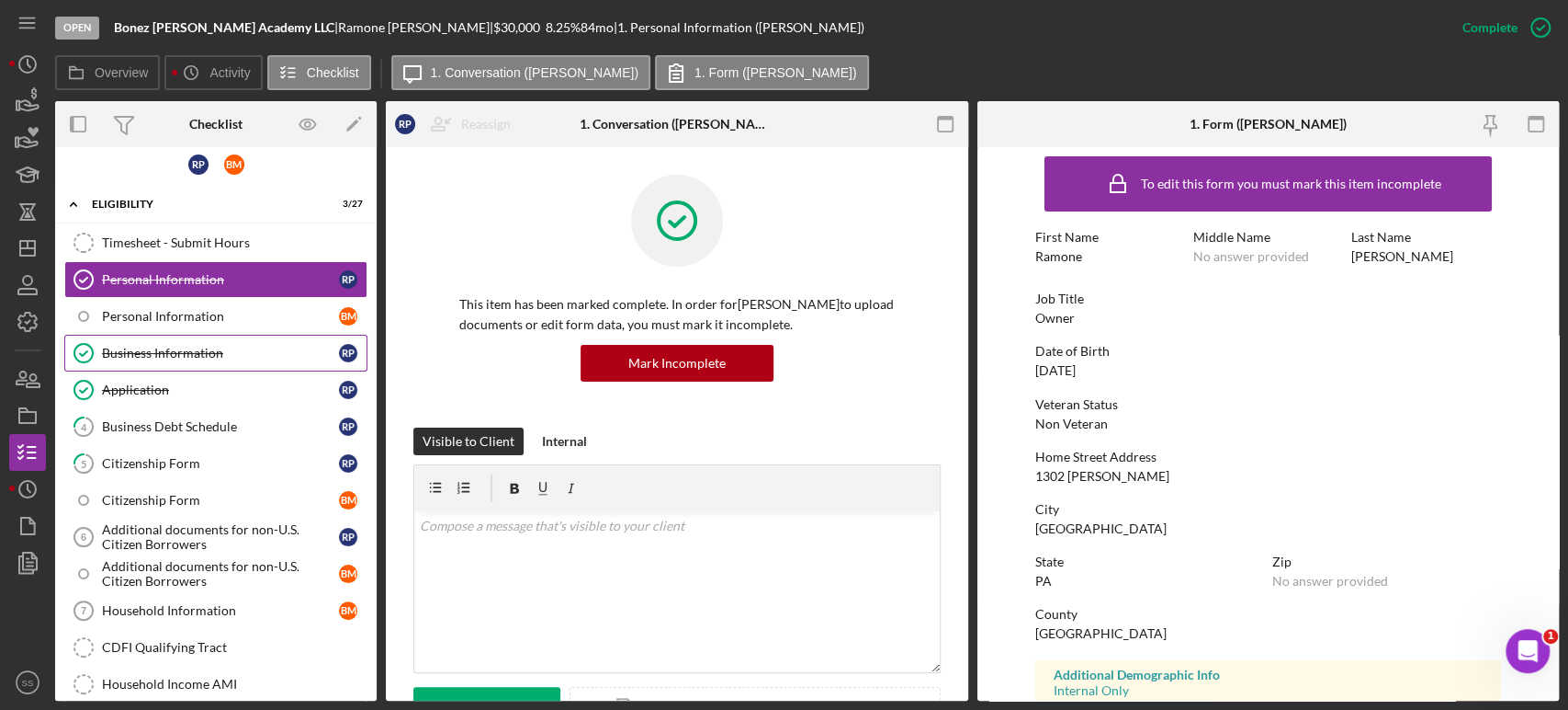
click at [177, 362] on link "Business Information Business Information R P" at bounding box center [216, 352] width 303 height 37
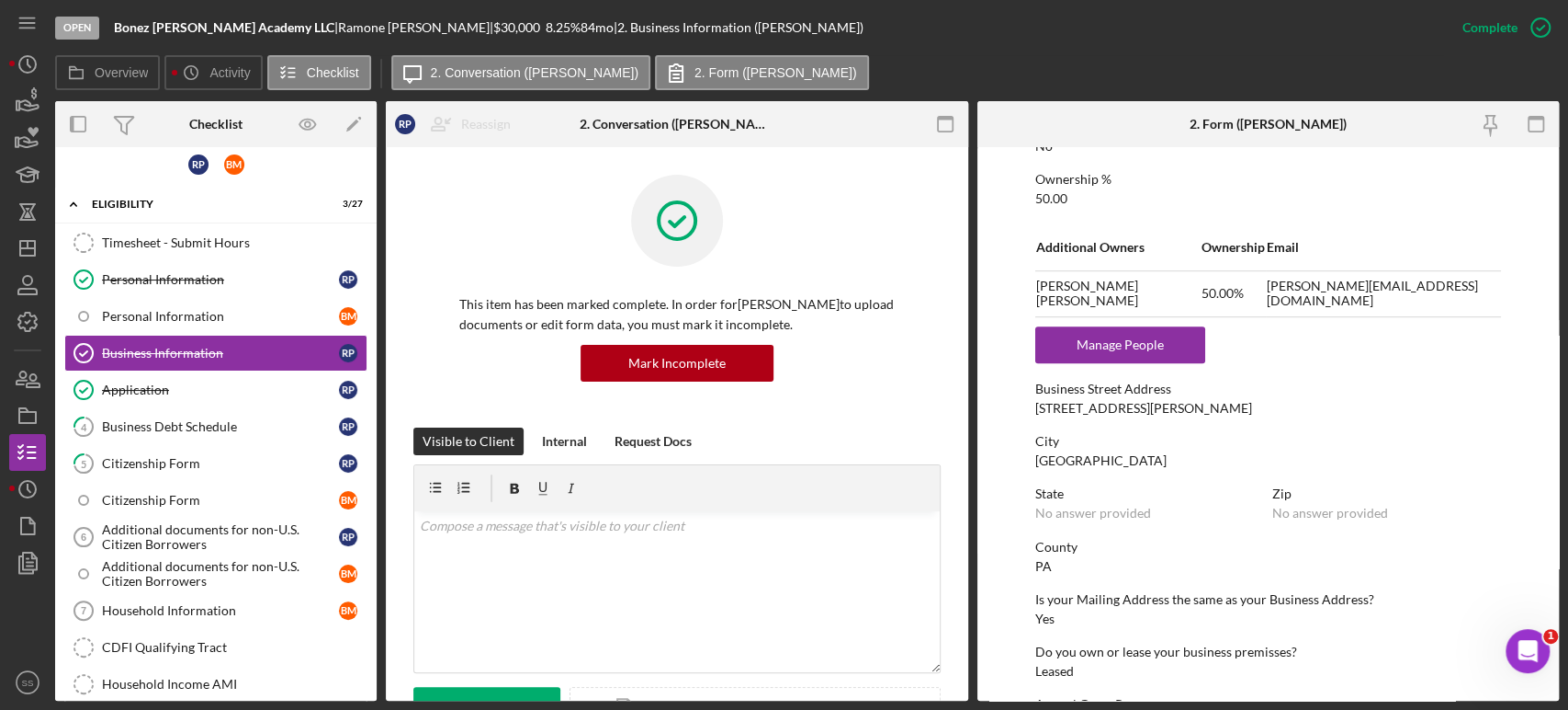
scroll to position [1042, 0]
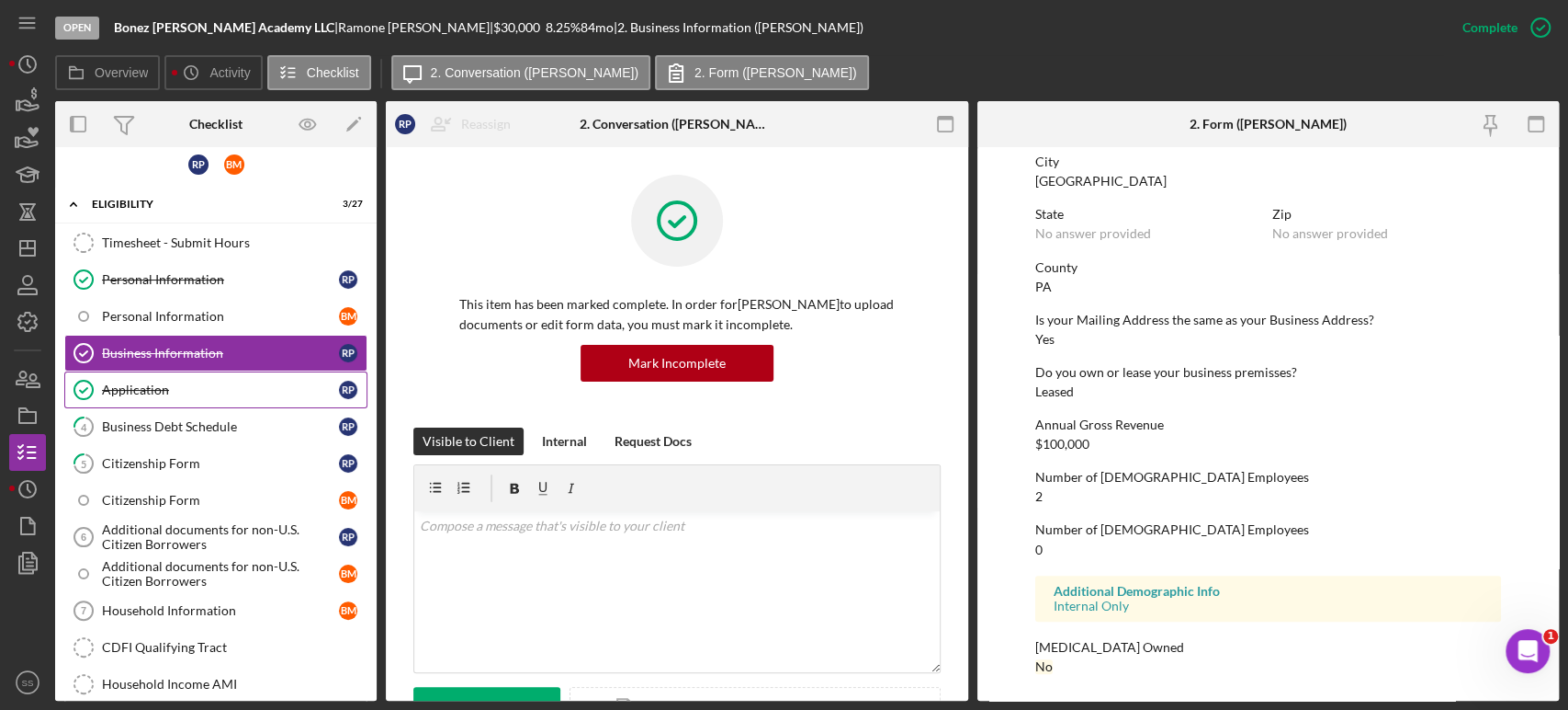
click at [125, 396] on link "Application Application R P" at bounding box center [216, 390] width 303 height 37
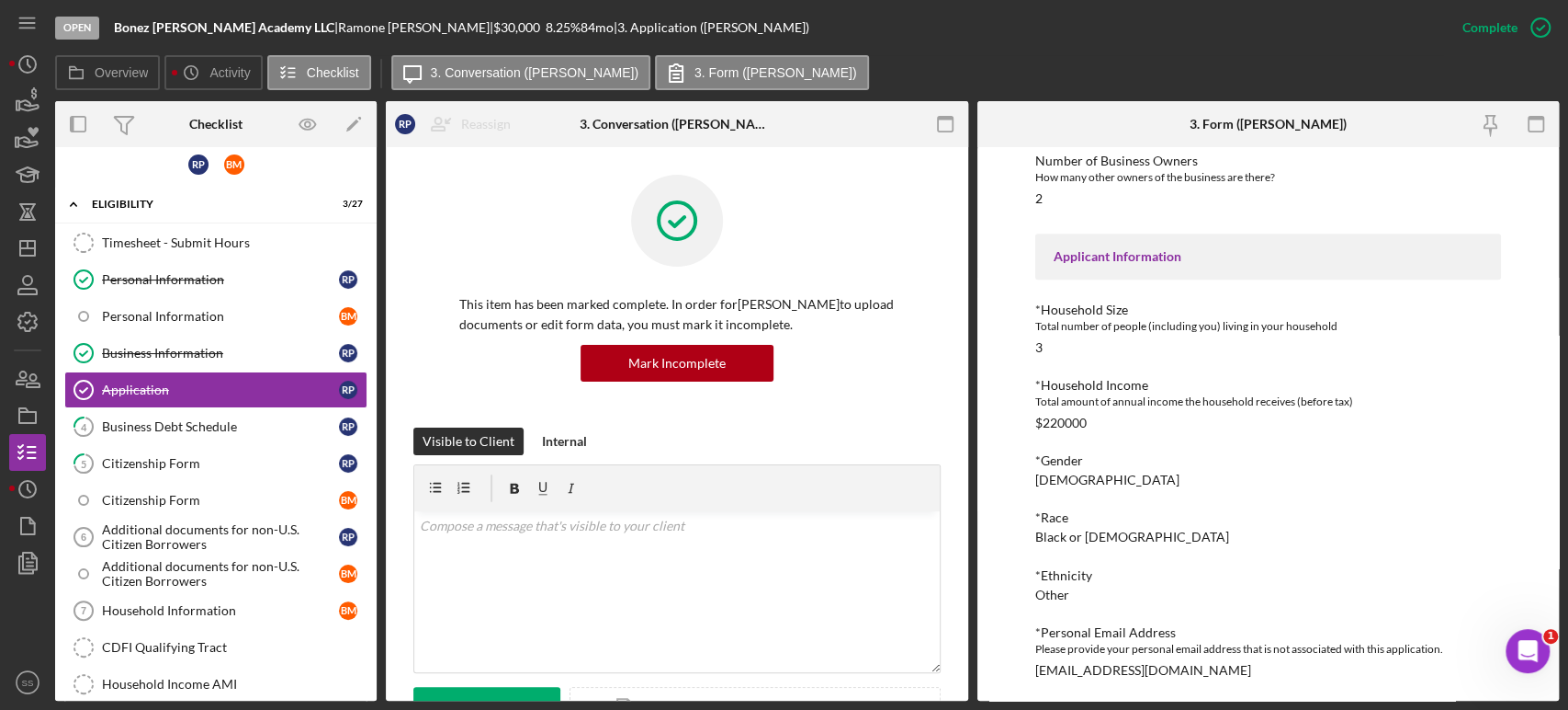
scroll to position [1644, 0]
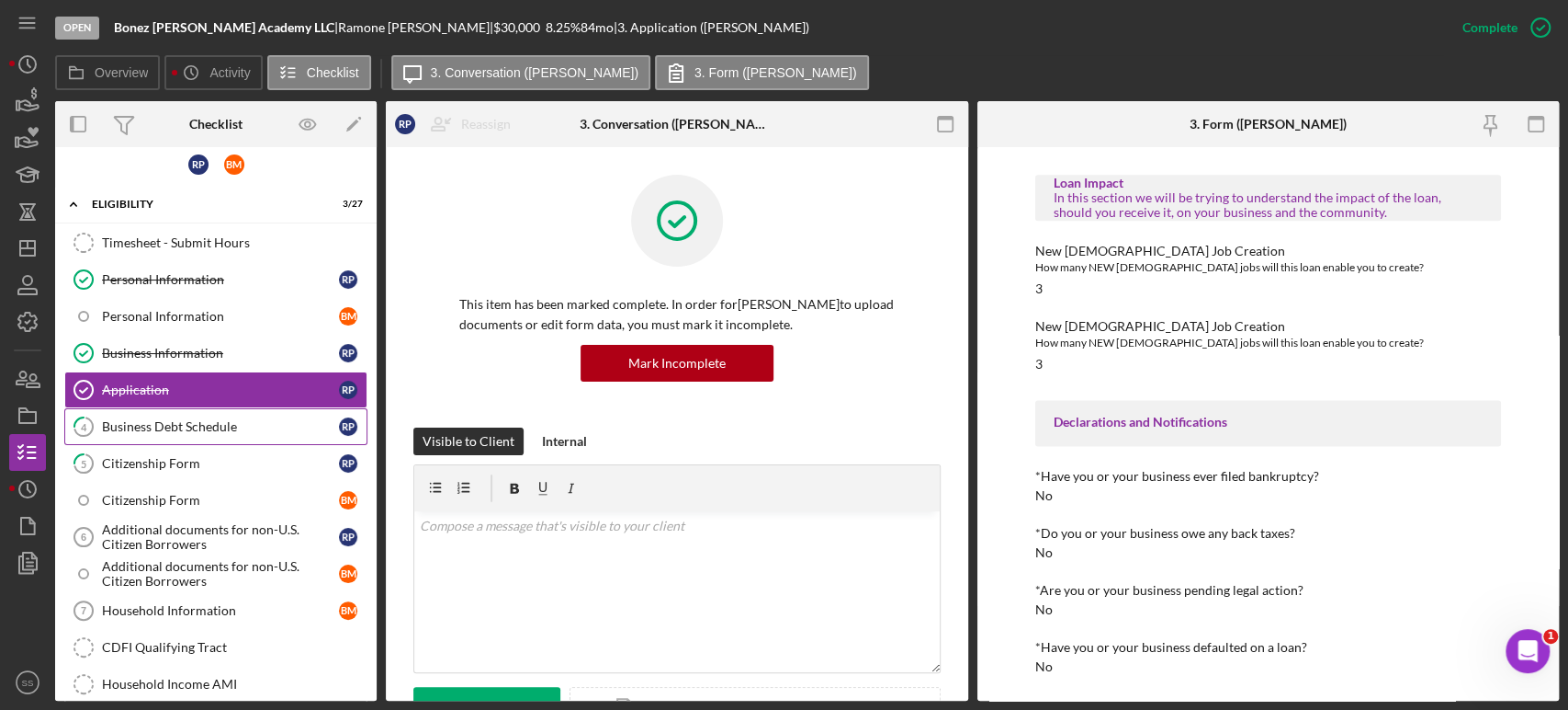
click at [163, 420] on div "Business Debt Schedule" at bounding box center [220, 427] width 237 height 15
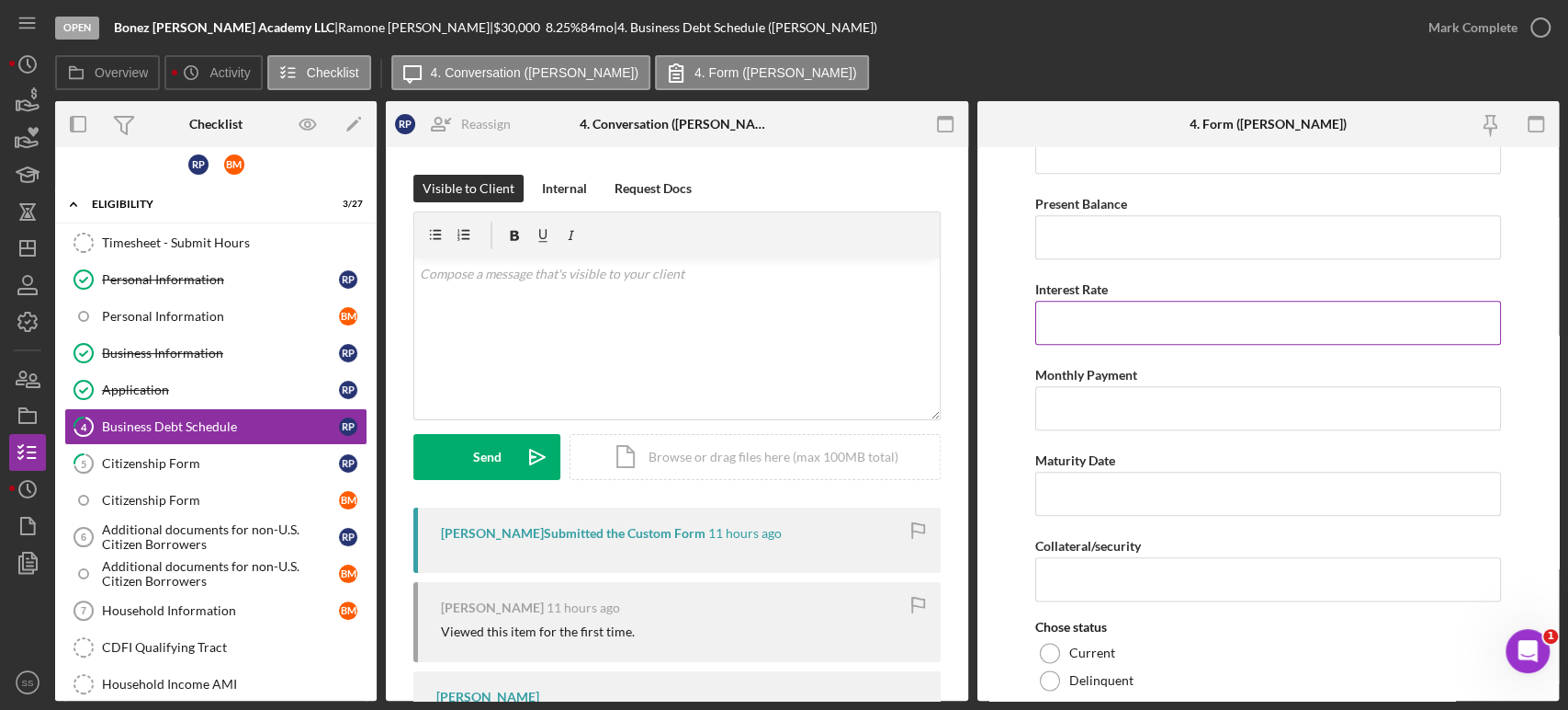
scroll to position [1331, 0]
click at [1533, 27] on icon "button" at bounding box center [1540, 27] width 46 height 46
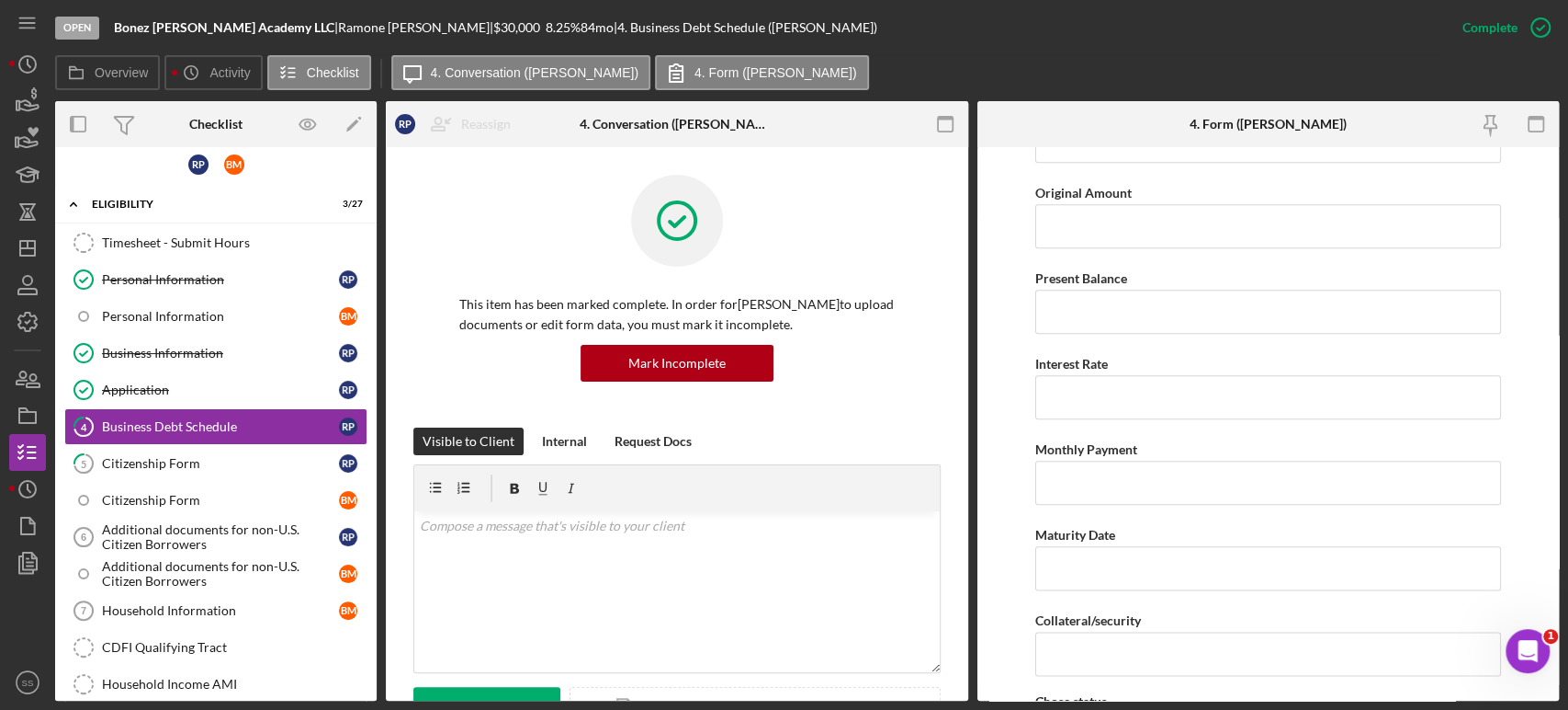
scroll to position [1405, 0]
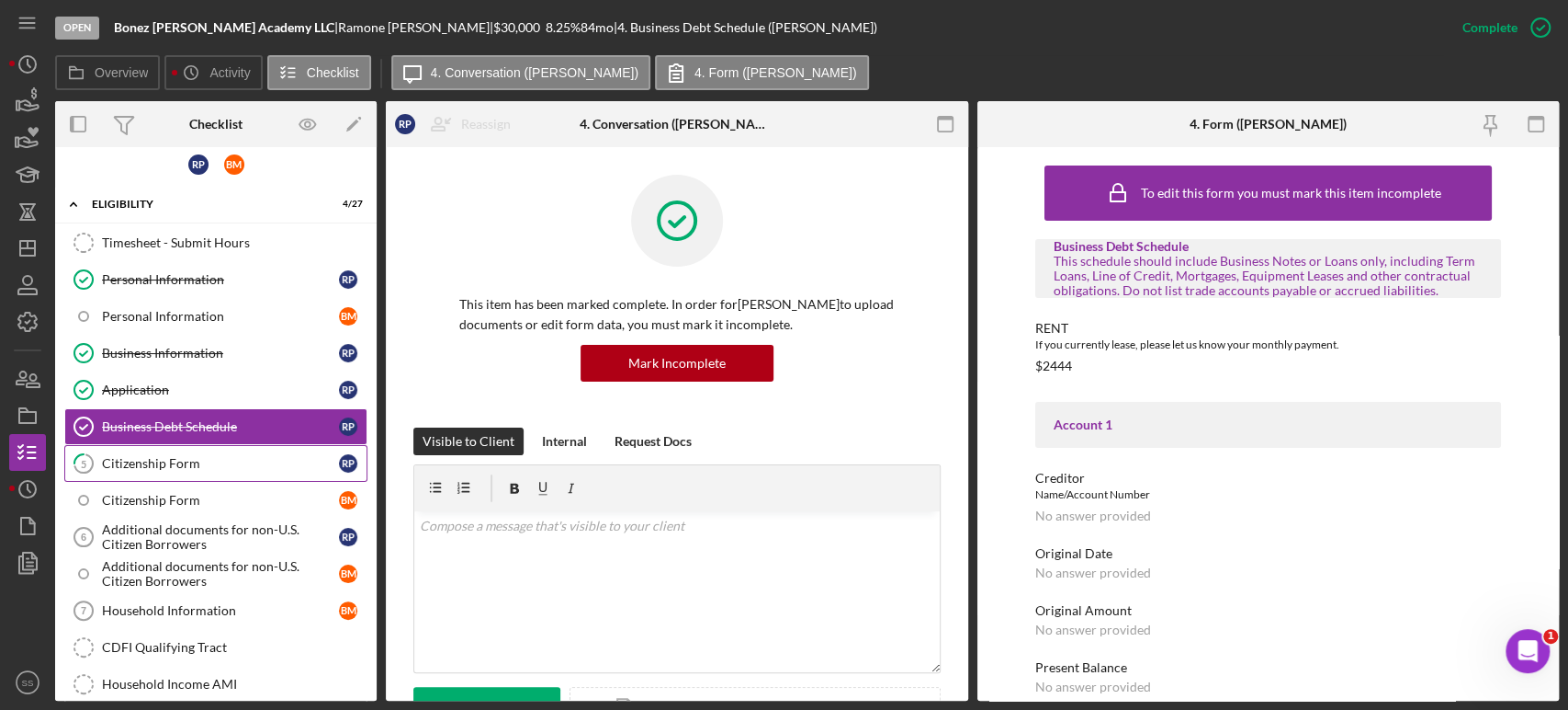
click at [185, 456] on div "Citizenship Form" at bounding box center [220, 464] width 237 height 15
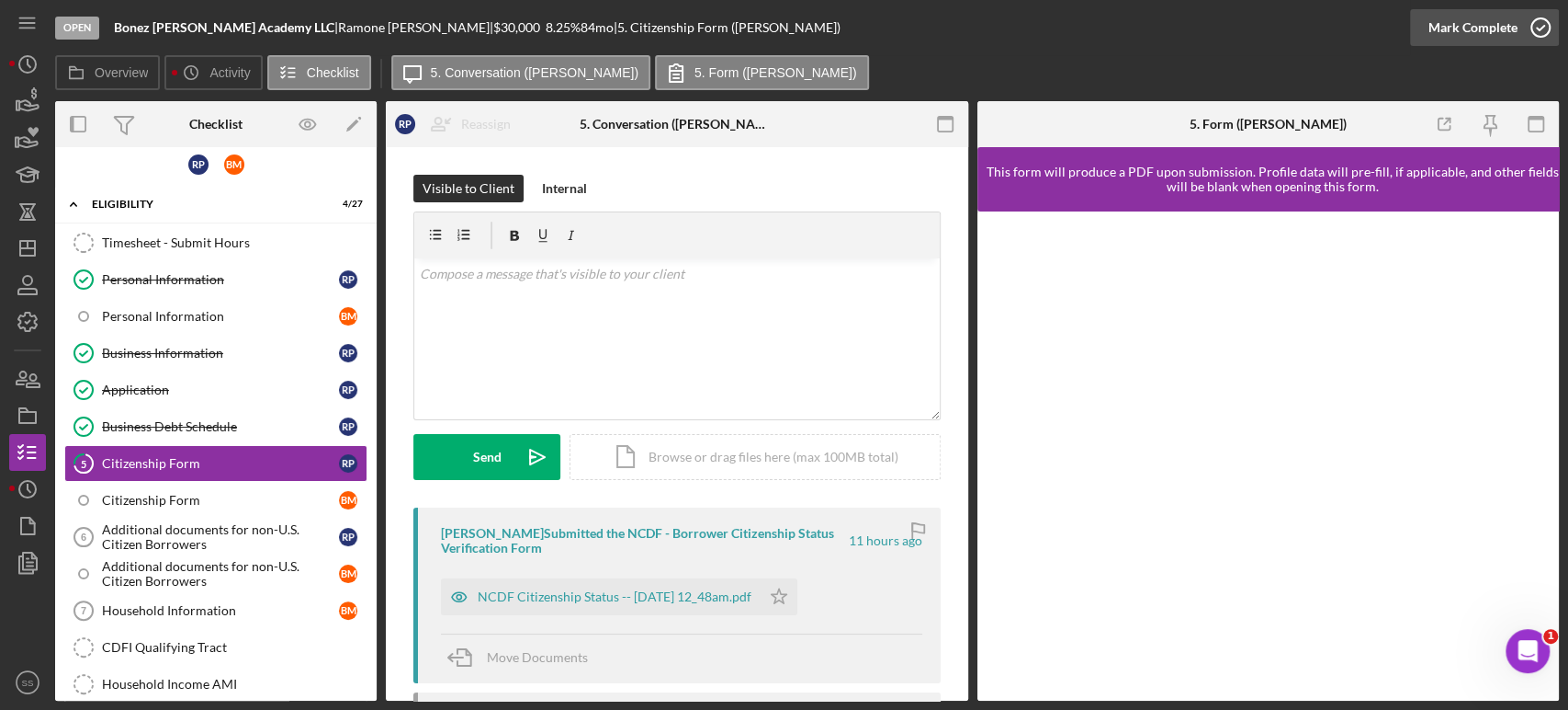
click at [1538, 27] on icon "button" at bounding box center [1540, 27] width 46 height 46
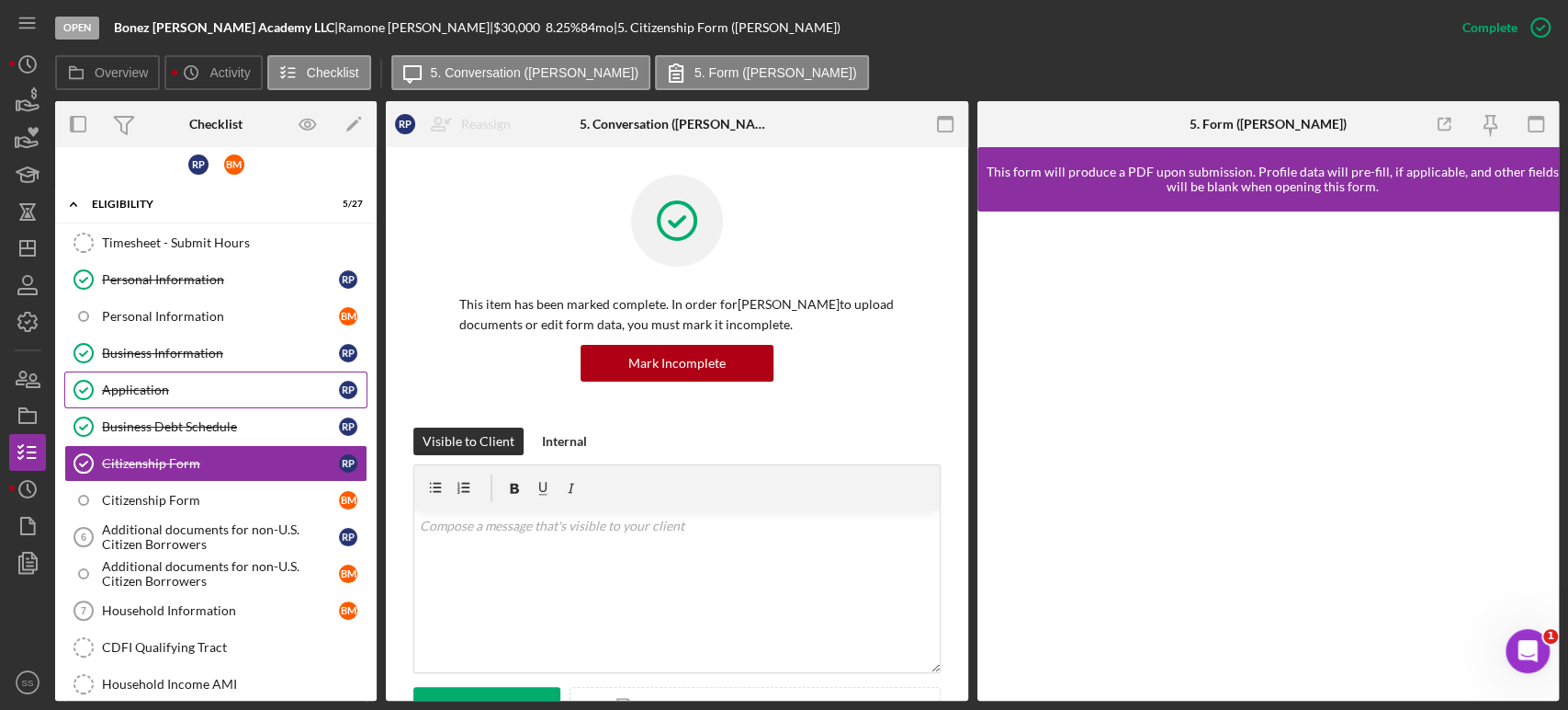
click at [164, 388] on div "Application" at bounding box center [220, 390] width 237 height 15
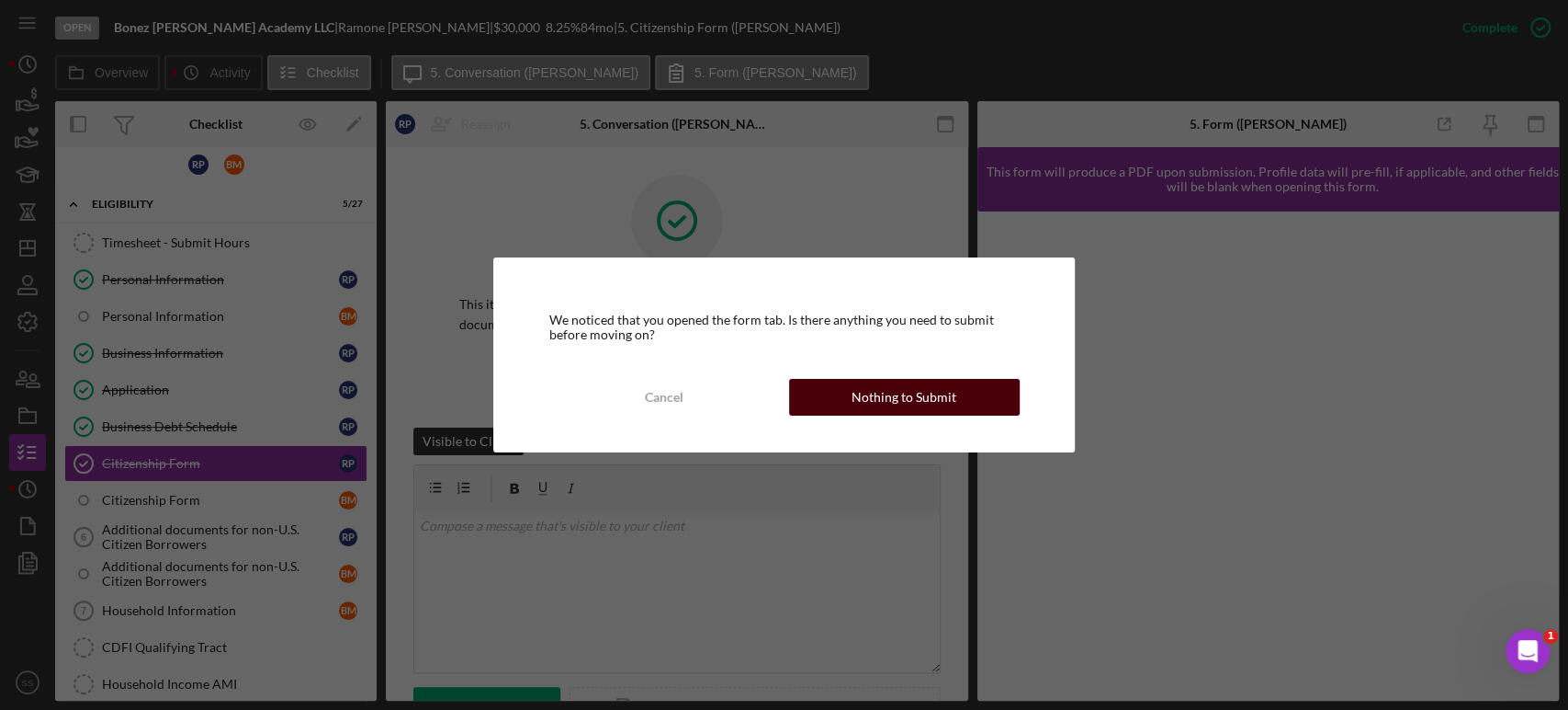
click at [955, 401] on button "Nothing to Submit" at bounding box center [904, 396] width 230 height 37
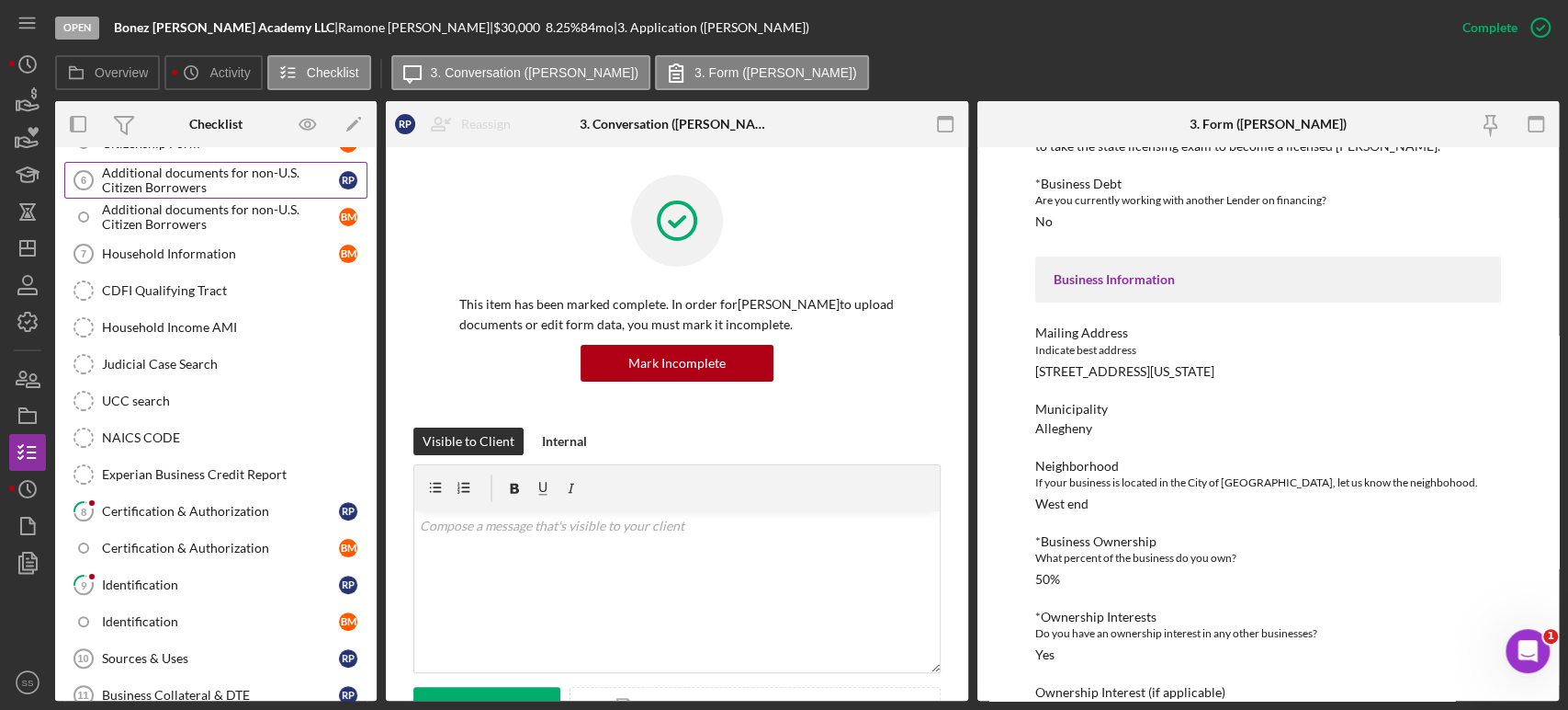
scroll to position [370, 0]
click at [162, 518] on link "8 Certification & Authorization R P" at bounding box center [216, 508] width 303 height 37
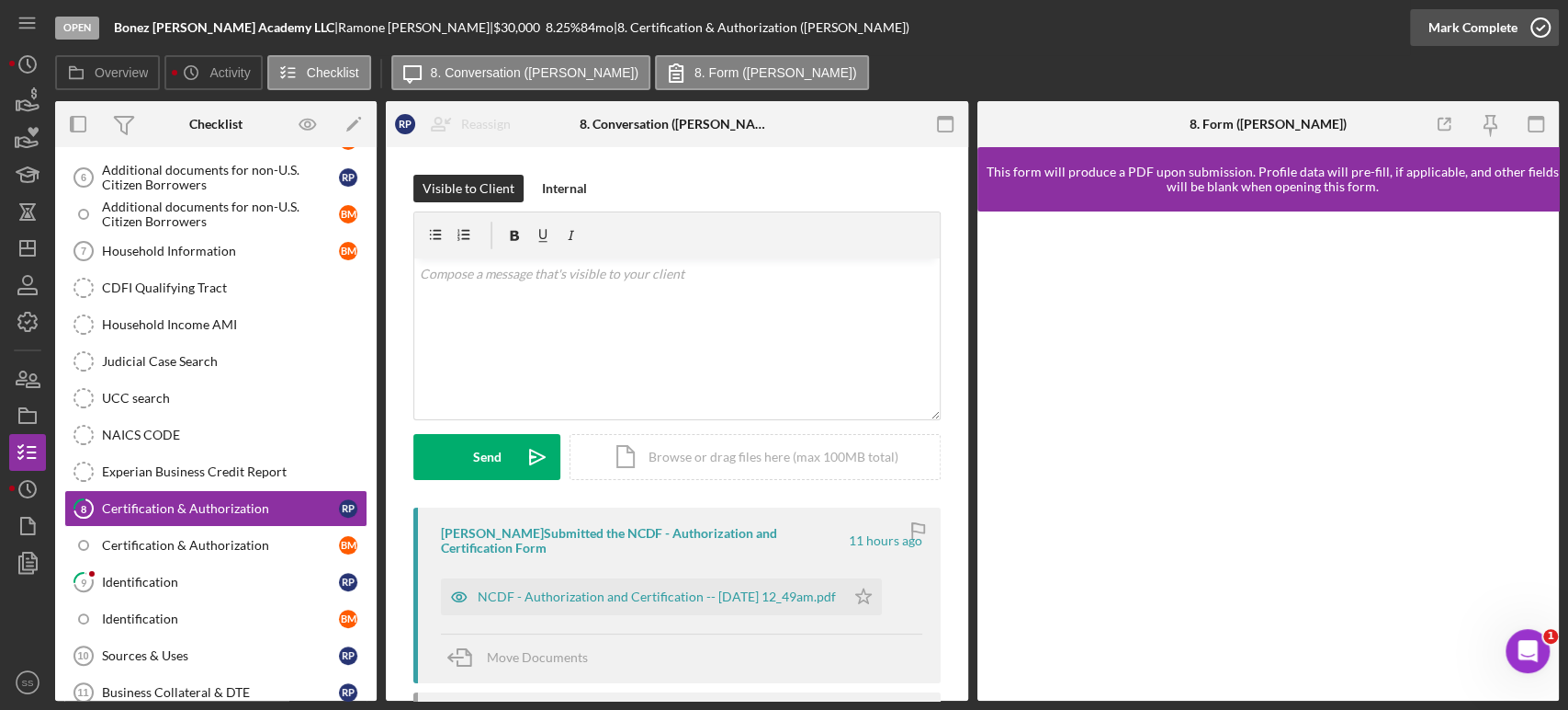
click at [1537, 25] on icon "button" at bounding box center [1540, 27] width 46 height 46
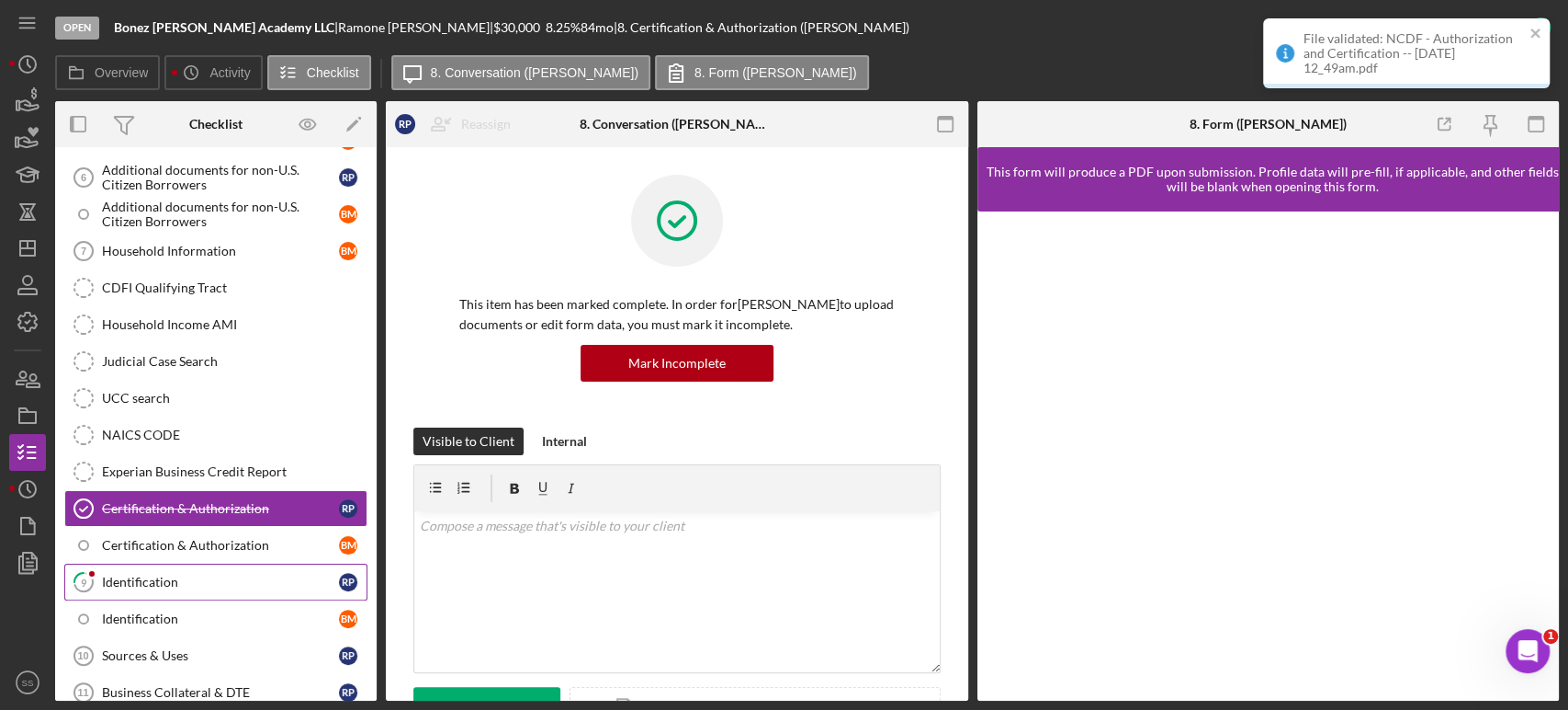
click at [198, 574] on div "Identification" at bounding box center [220, 582] width 237 height 15
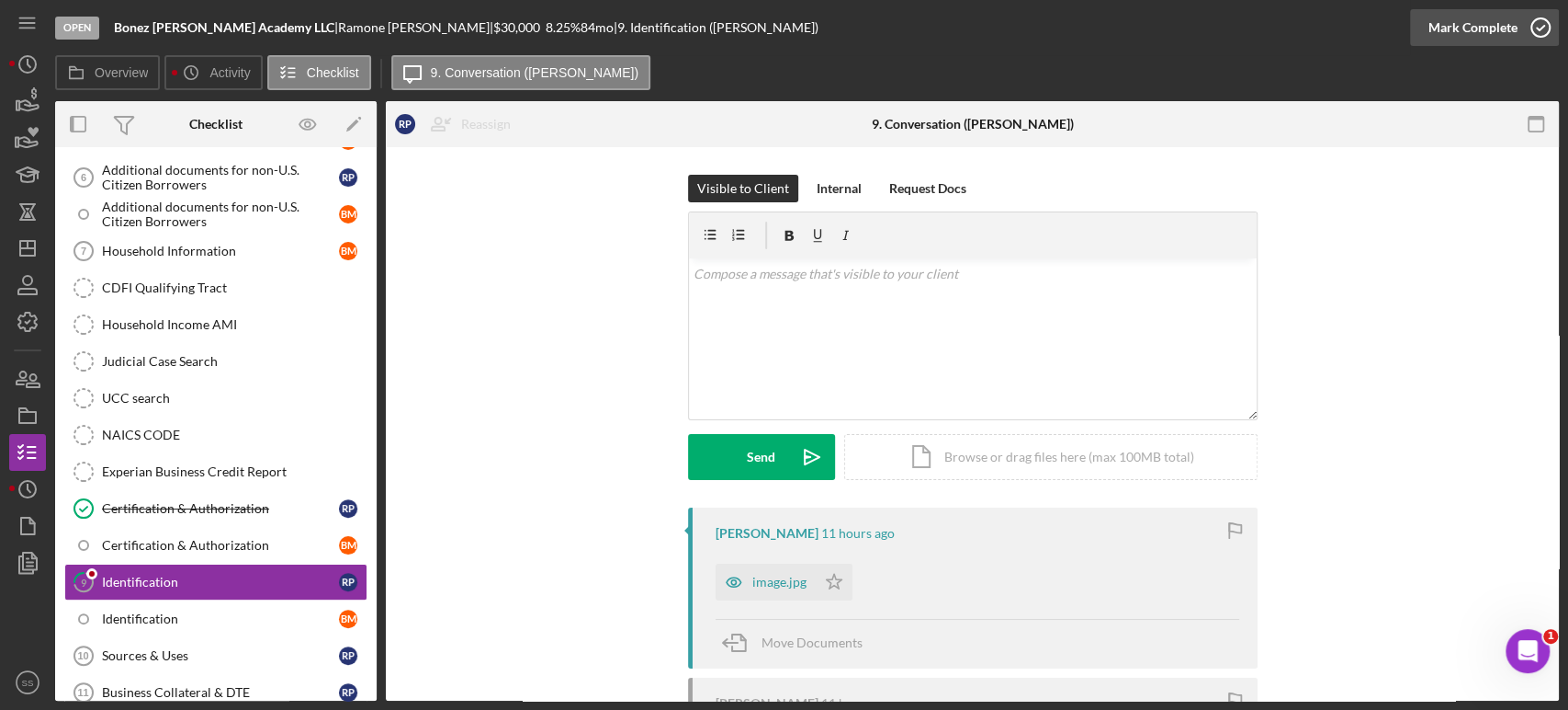
click at [1535, 17] on icon "button" at bounding box center [1540, 27] width 46 height 46
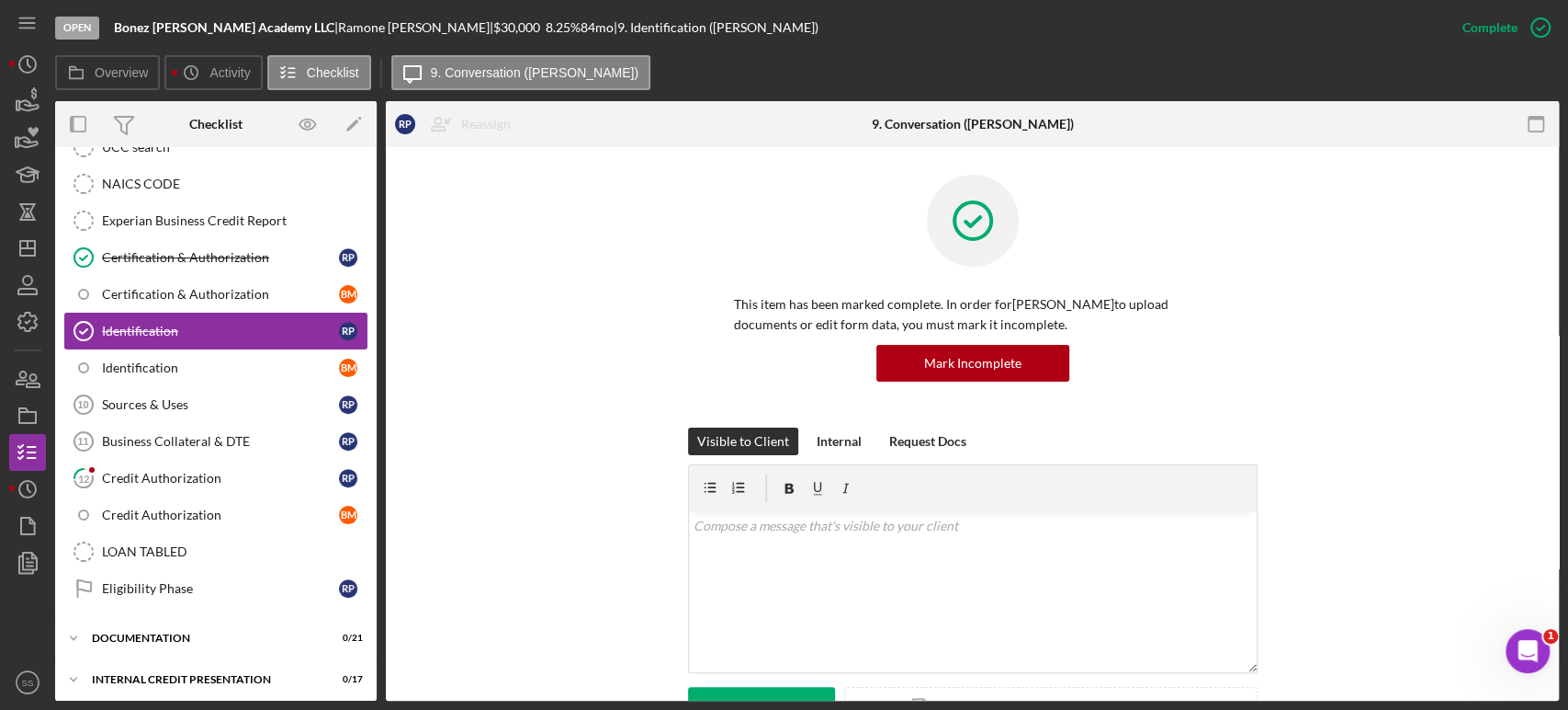
scroll to position [620, 0]
click at [167, 472] on div "Credit Authorization" at bounding box center [220, 480] width 237 height 15
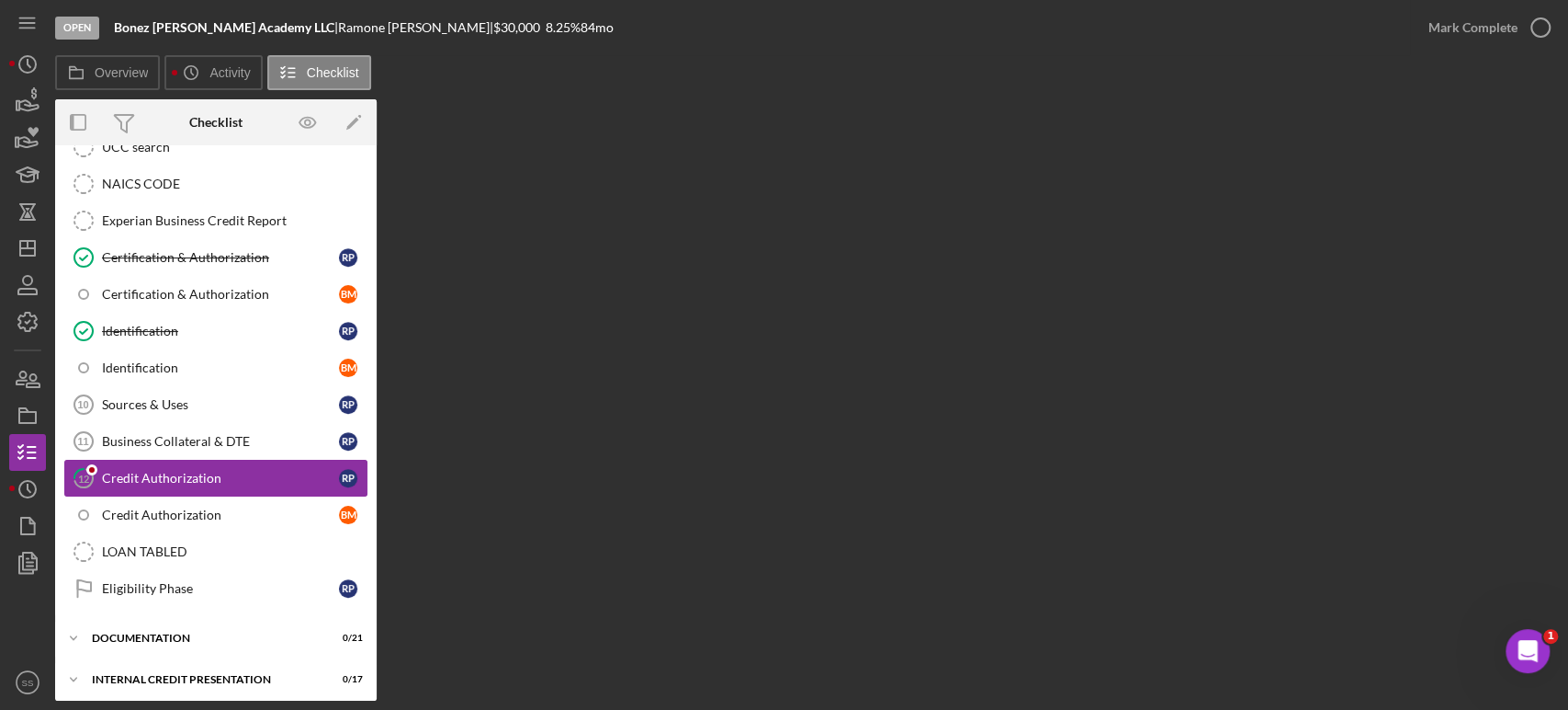
scroll to position [620, 0]
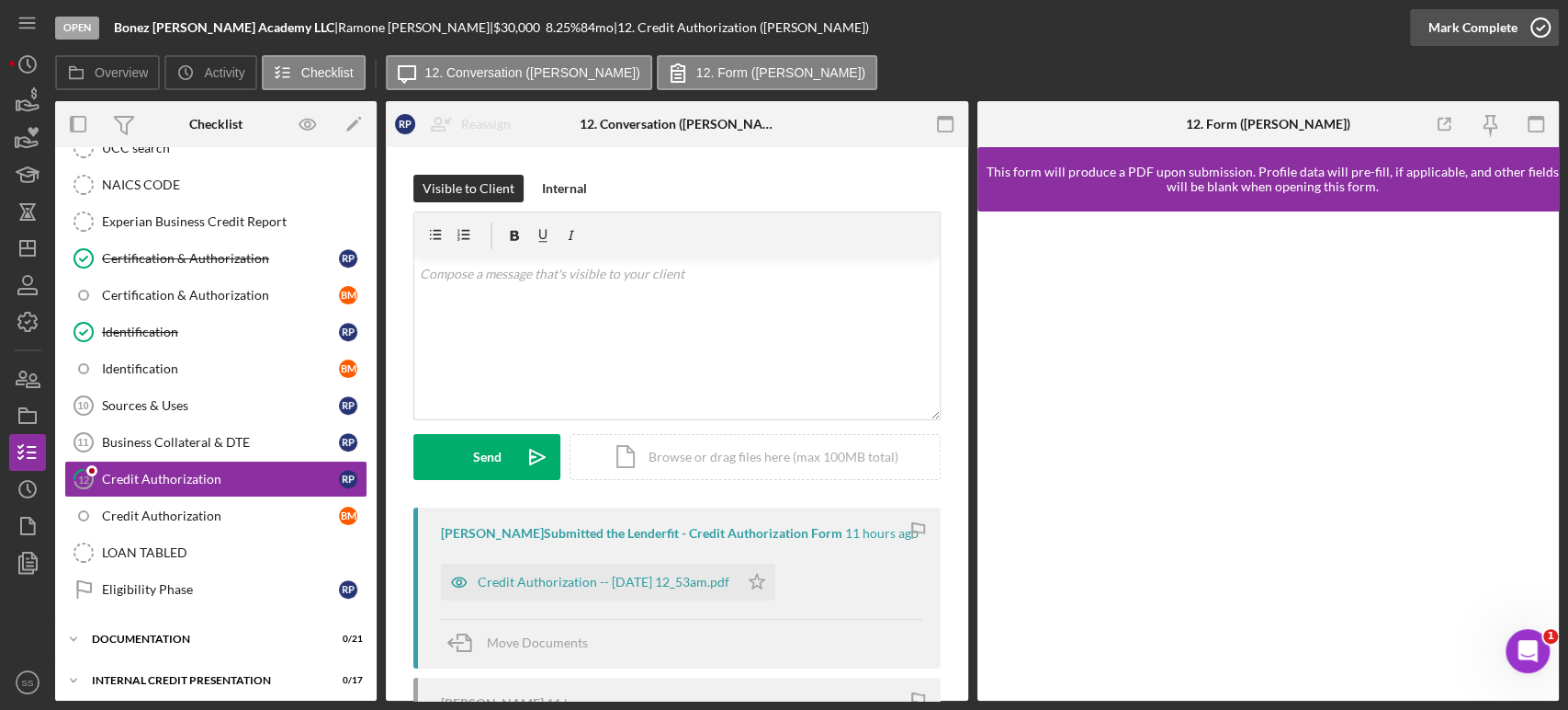
click at [1538, 36] on circle "button" at bounding box center [1541, 28] width 19 height 19
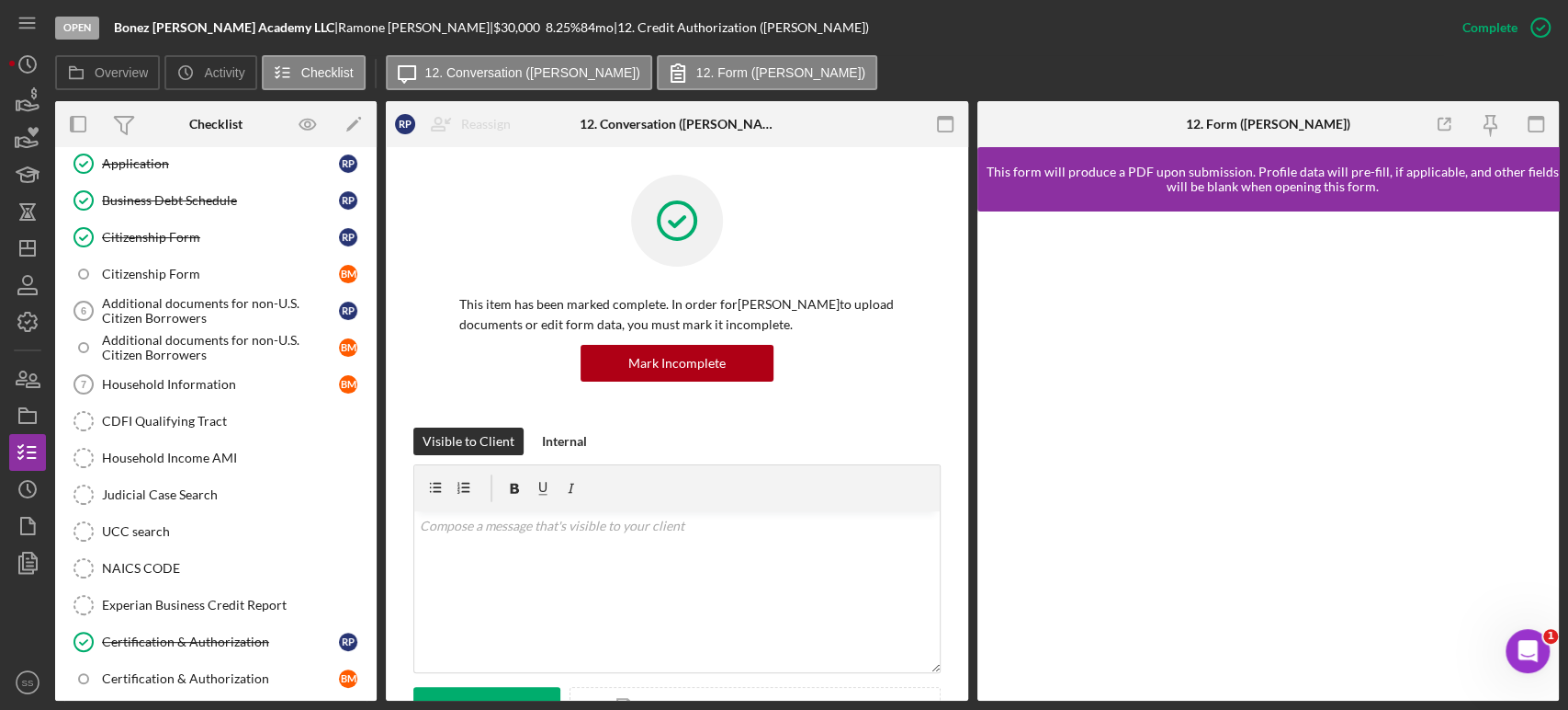
scroll to position [0, 0]
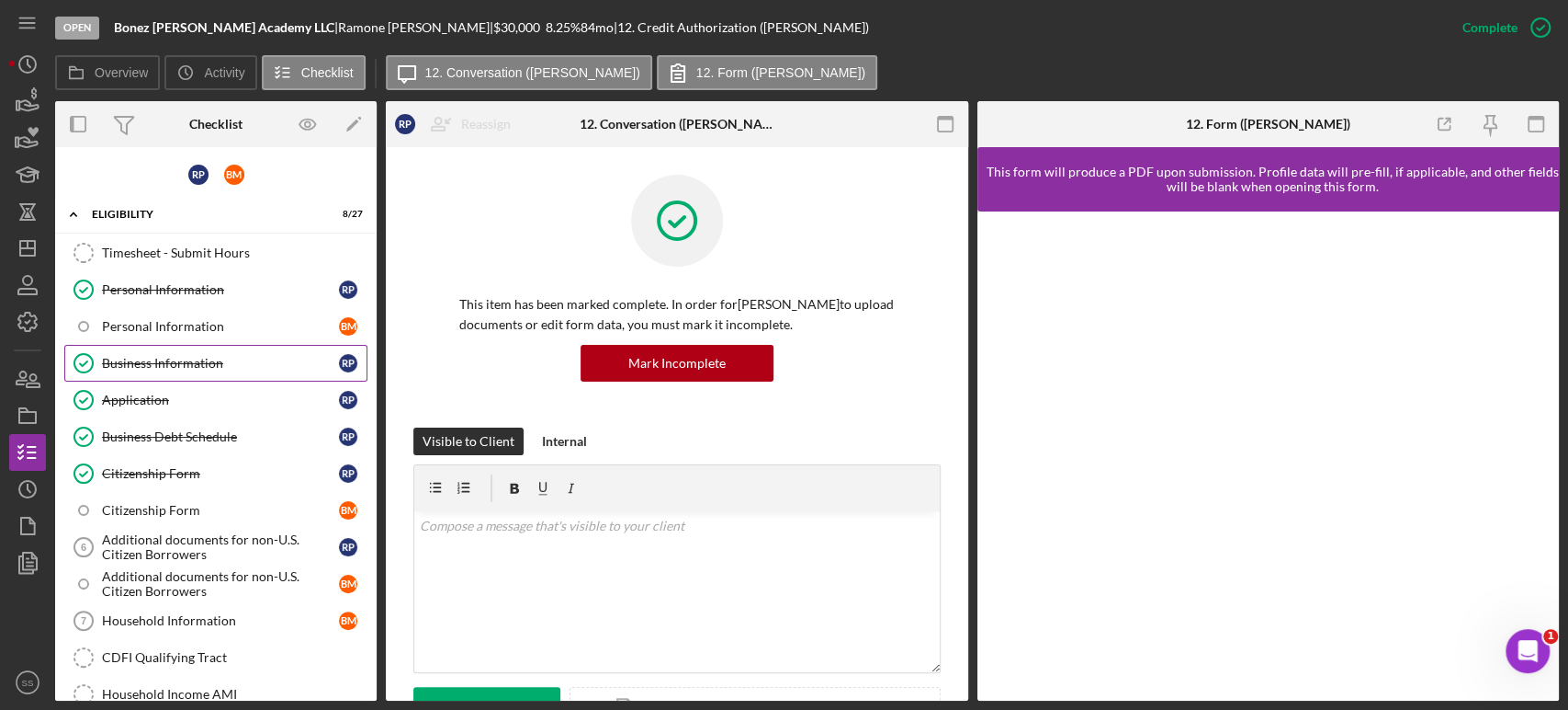
click at [155, 373] on link "Business Information Business Information R P" at bounding box center [216, 362] width 303 height 37
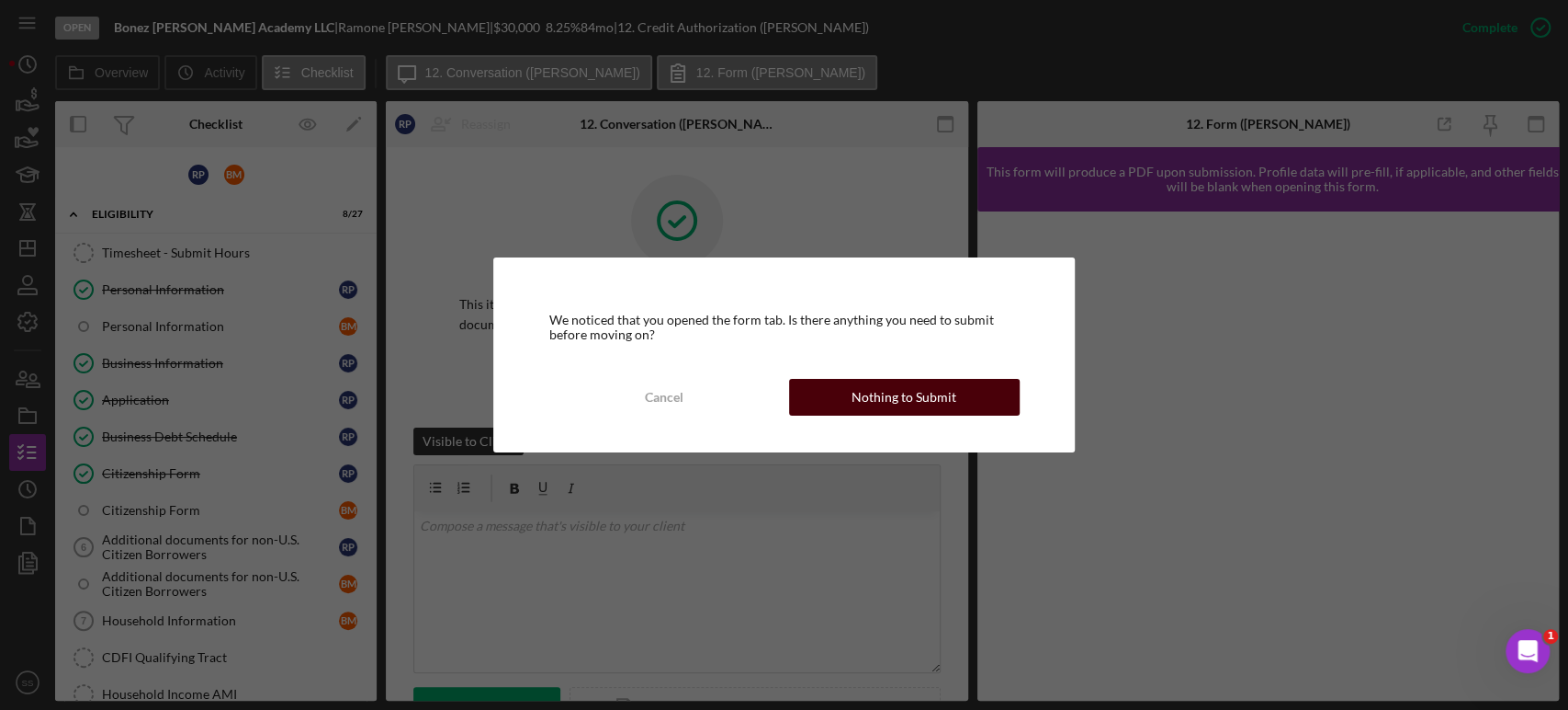
click at [964, 394] on button "Nothing to Submit" at bounding box center [904, 396] width 230 height 37
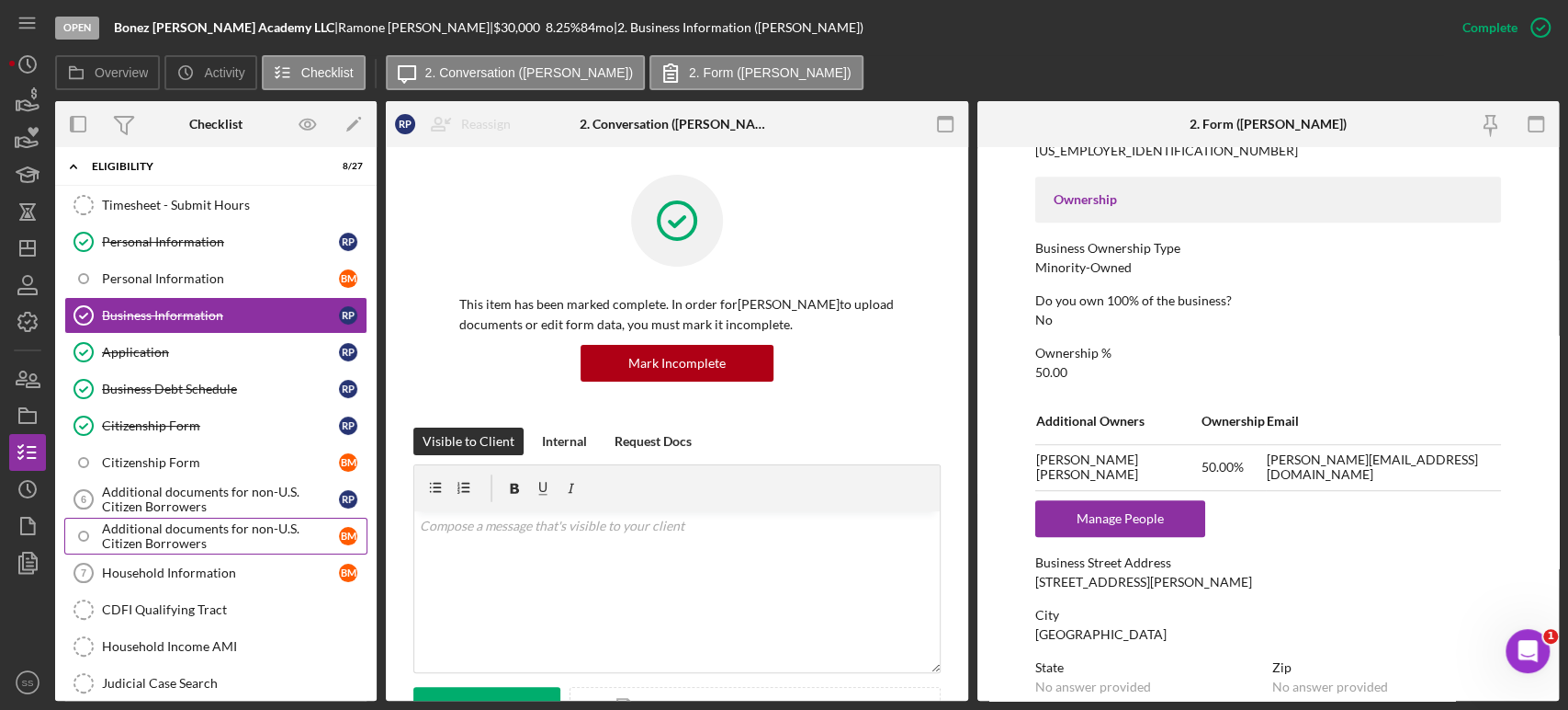
scroll to position [49, 0]
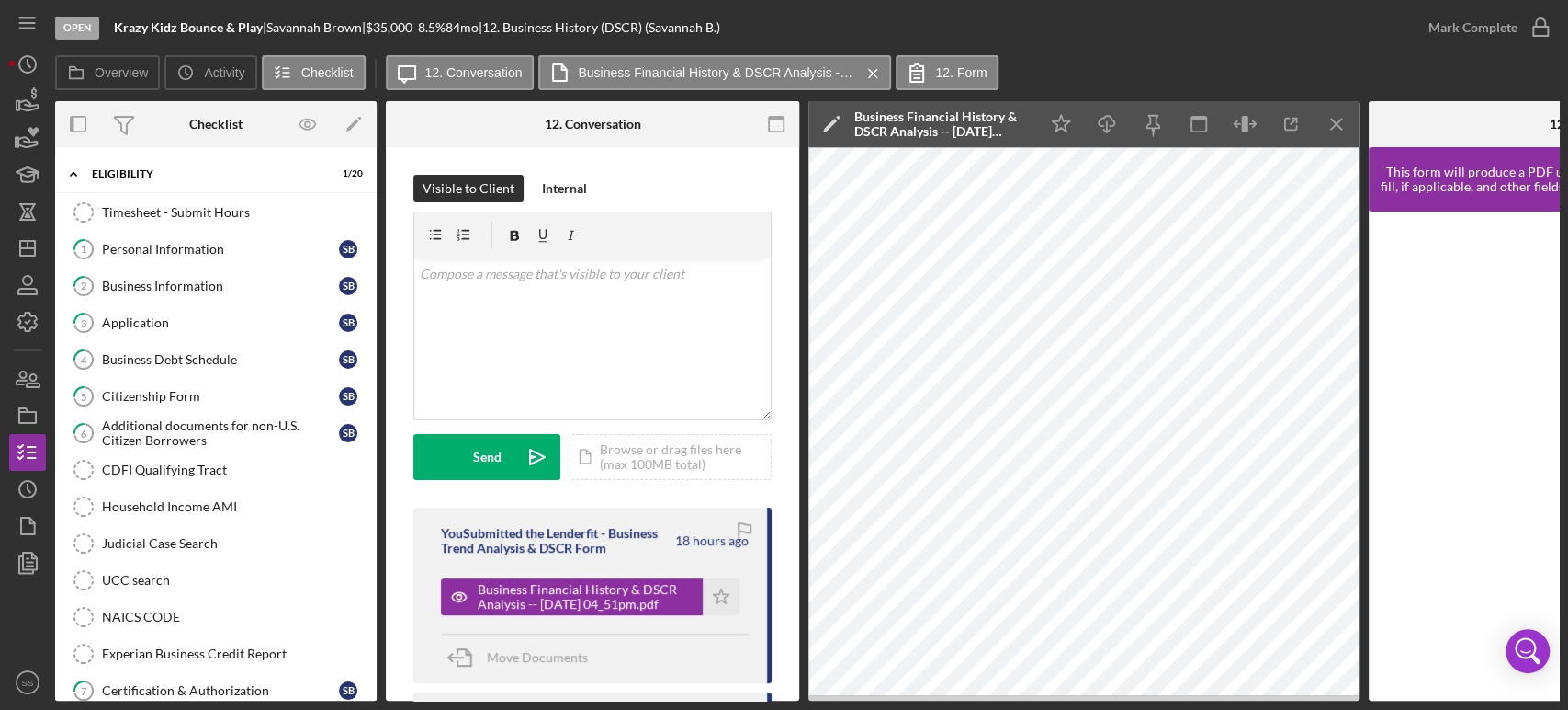
scroll to position [523, 0]
